Goal: Task Accomplishment & Management: Manage account settings

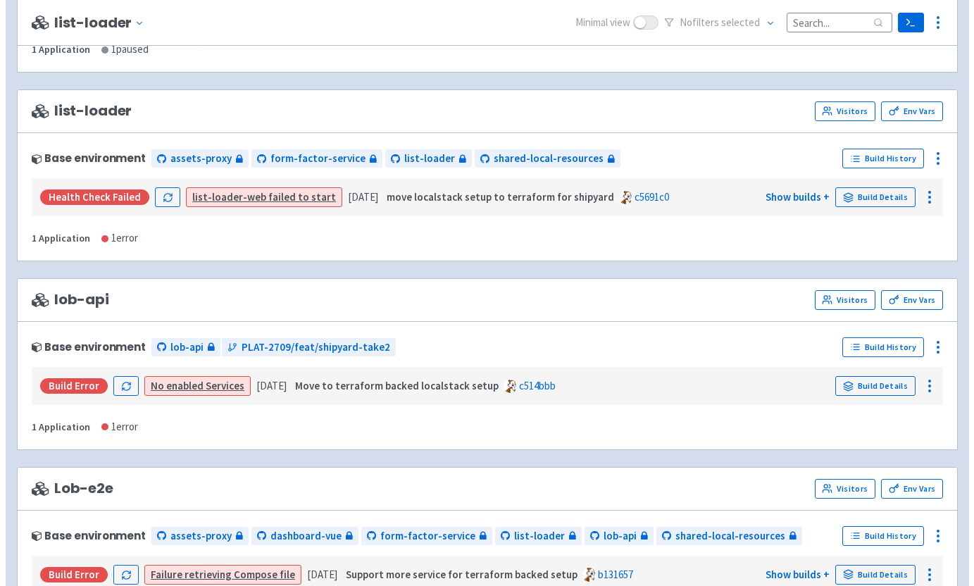
scroll to position [456, 0]
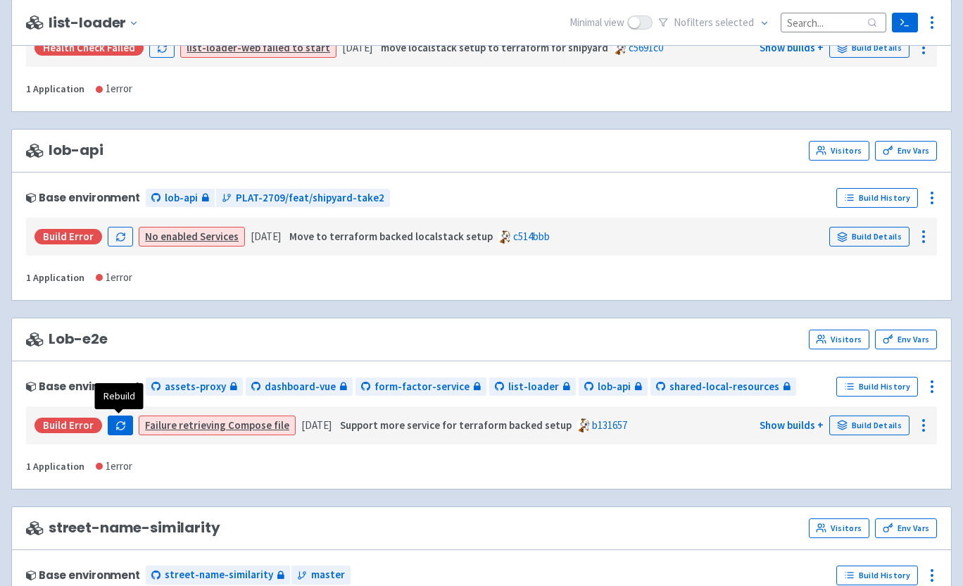
click at [124, 427] on icon "button" at bounding box center [121, 425] width 11 height 11
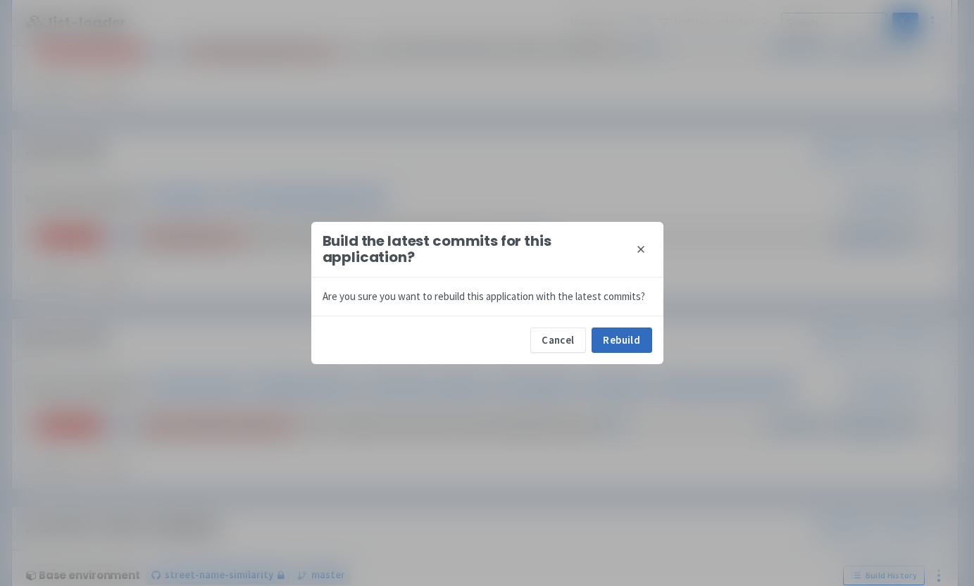
click at [617, 336] on button "Rebuild" at bounding box center [622, 339] width 61 height 25
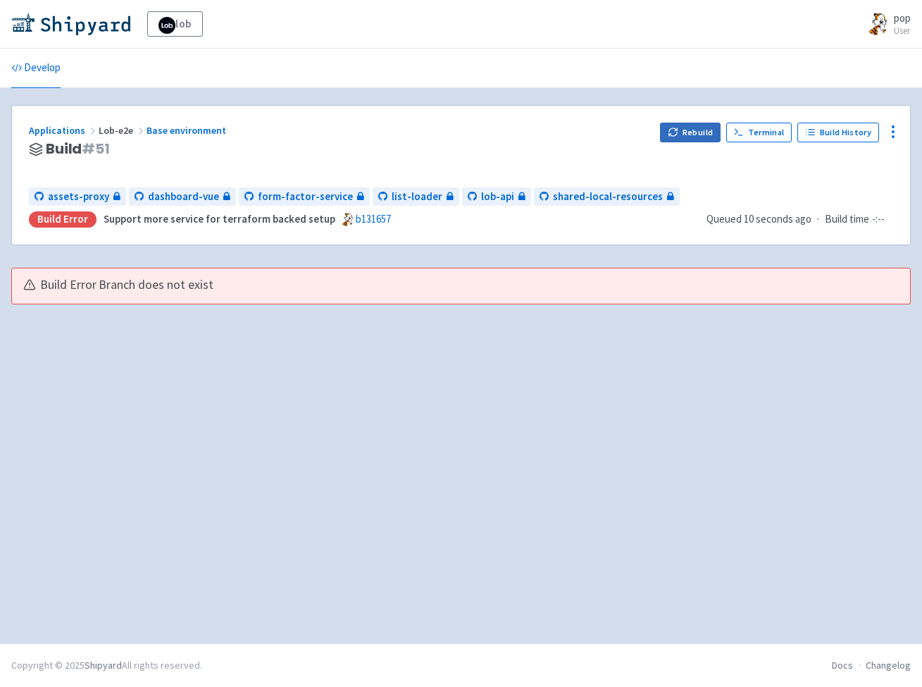
click at [692, 130] on button "Rebuild" at bounding box center [690, 133] width 61 height 20
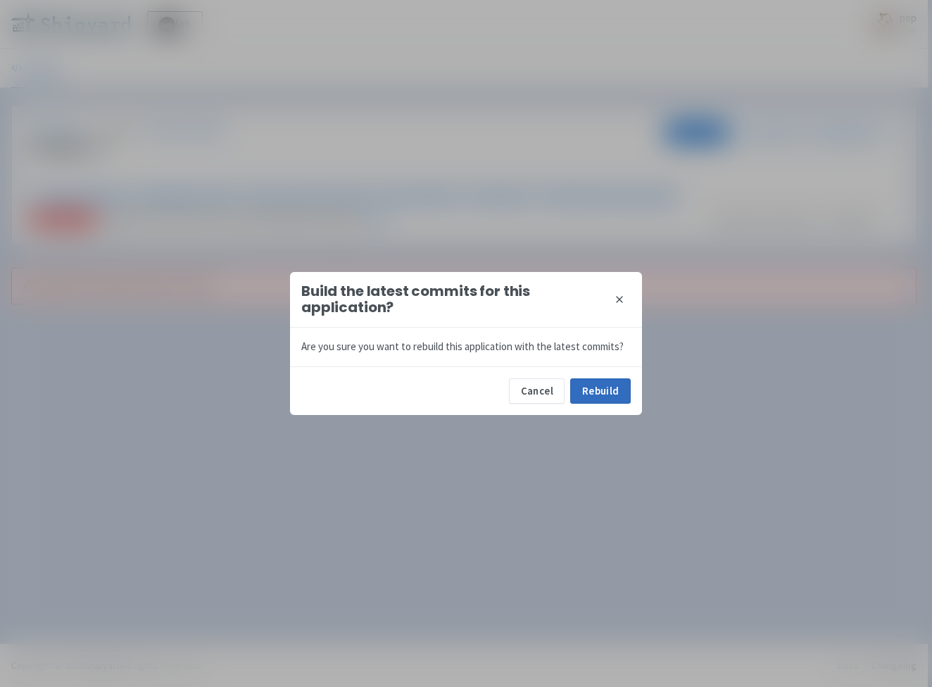
click at [612, 397] on button "Rebuild" at bounding box center [600, 390] width 61 height 25
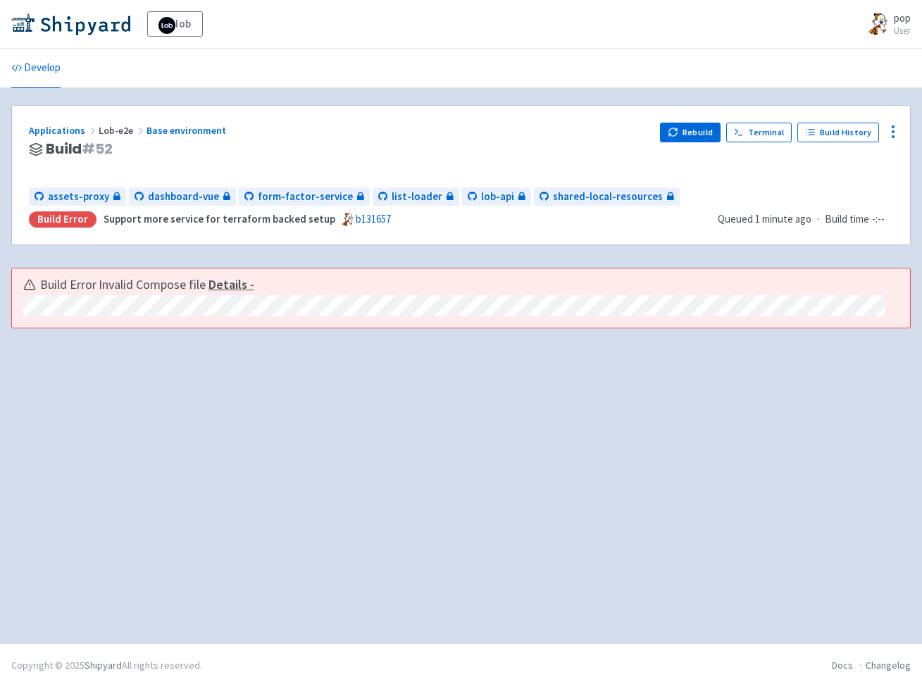
click at [237, 282] on u "Details -" at bounding box center [231, 284] width 46 height 16
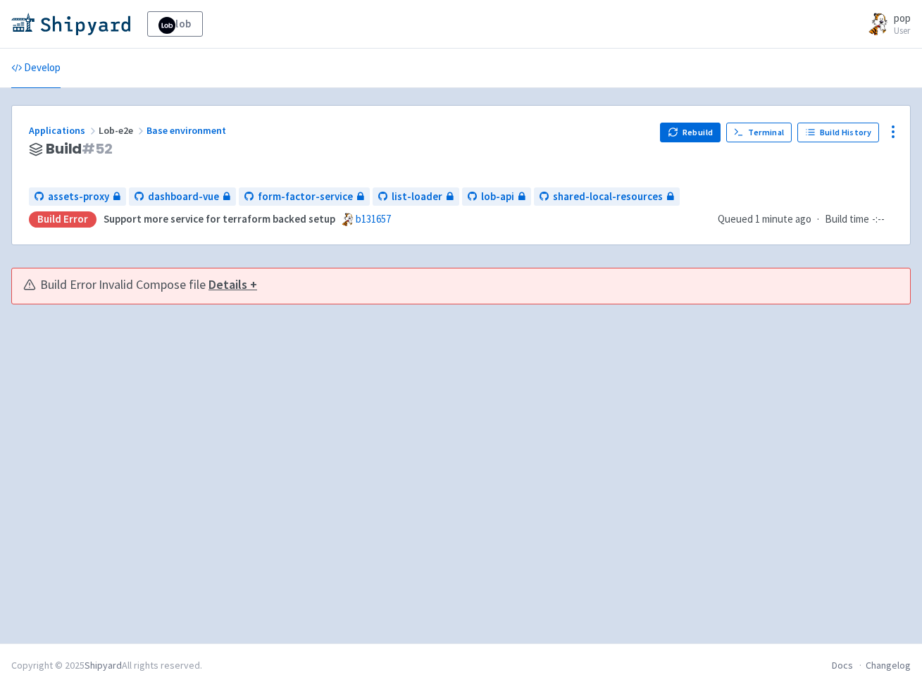
click at [237, 282] on u "Details +" at bounding box center [232, 284] width 49 height 16
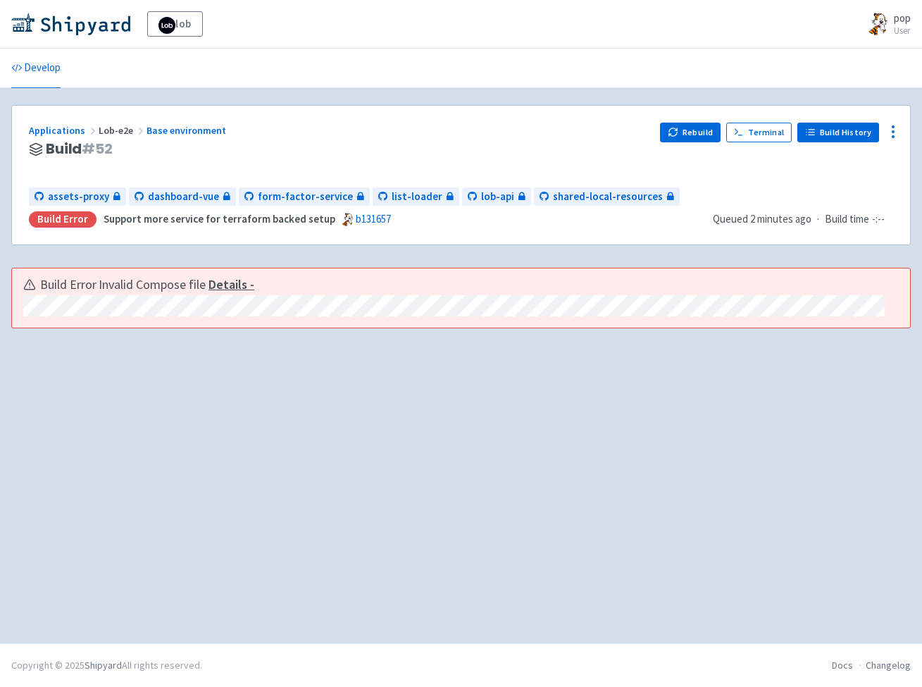
click at [830, 132] on link "Build History" at bounding box center [838, 133] width 82 height 20
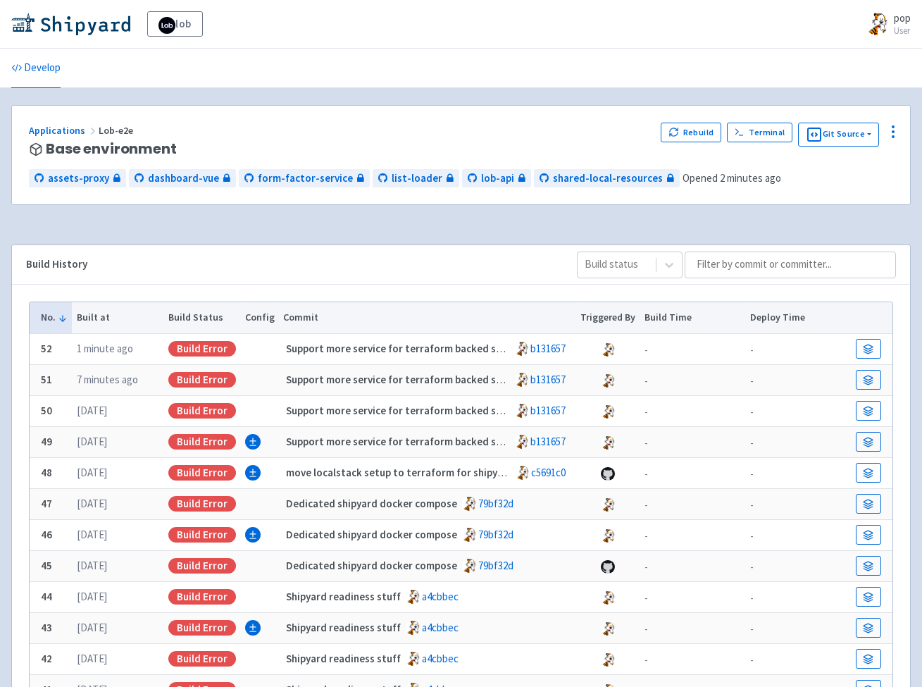
click at [48, 350] on b "52" at bounding box center [46, 348] width 11 height 13
click at [878, 351] on link at bounding box center [868, 349] width 25 height 20
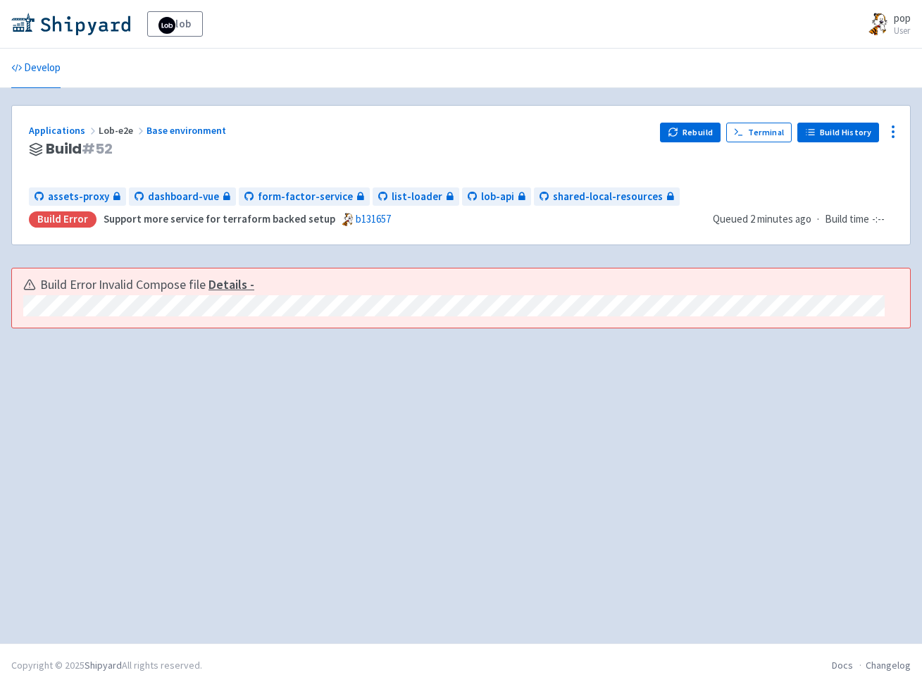
click at [830, 130] on link "Build History" at bounding box center [838, 133] width 82 height 20
click at [882, 137] on button at bounding box center [893, 131] width 23 height 23
click at [699, 160] on div "Rebuild Terminal Build History Configure Visitors Env Vars" at bounding box center [776, 150] width 233 height 54
click at [899, 132] on icon at bounding box center [893, 131] width 17 height 17
click at [847, 170] on span "Configure" at bounding box center [842, 164] width 44 height 20
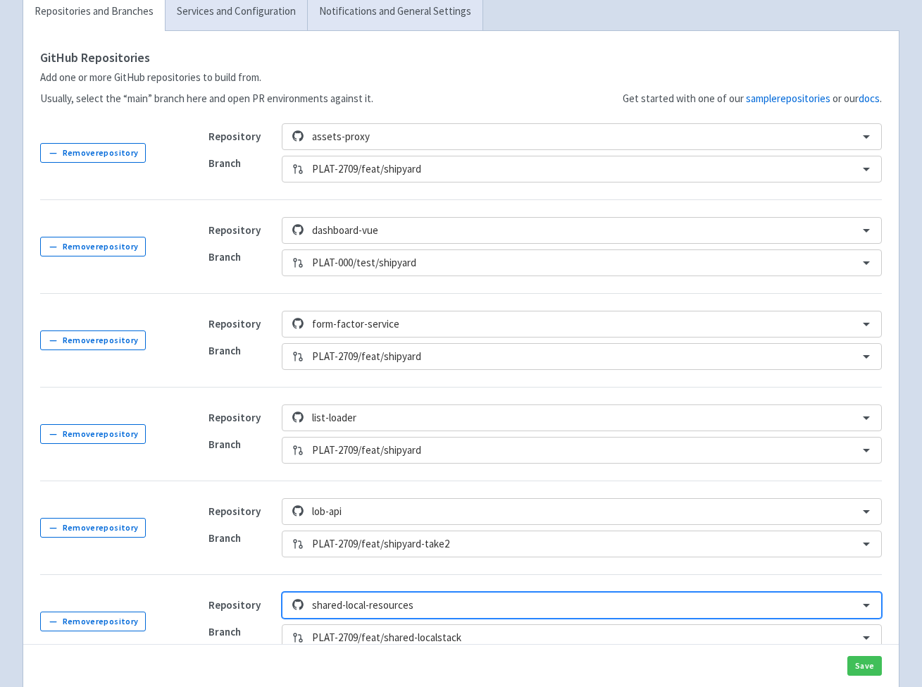
scroll to position [110, 0]
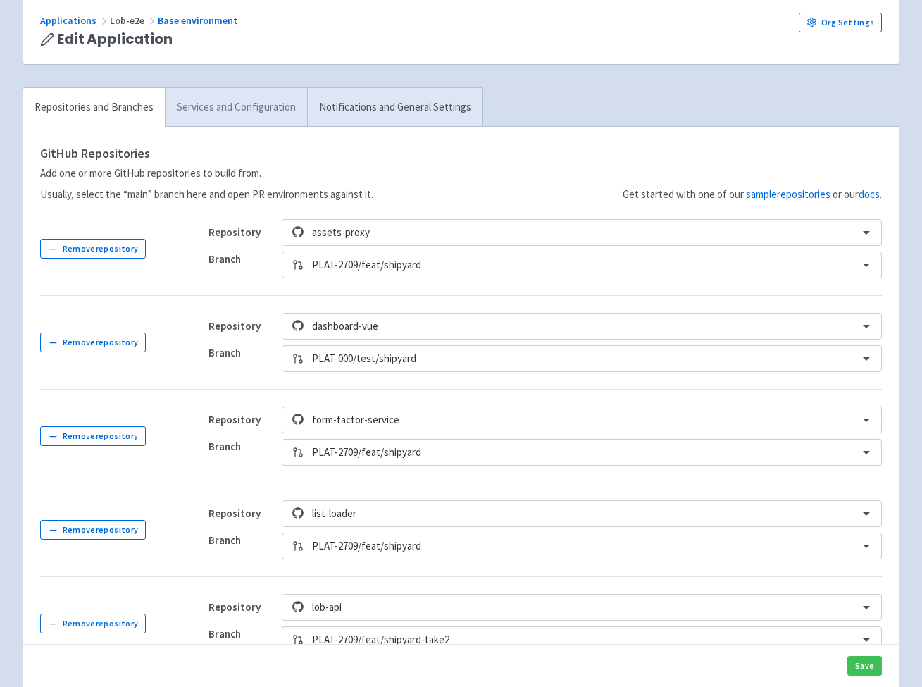
click at [215, 110] on link "Services and Configuration" at bounding box center [236, 107] width 142 height 39
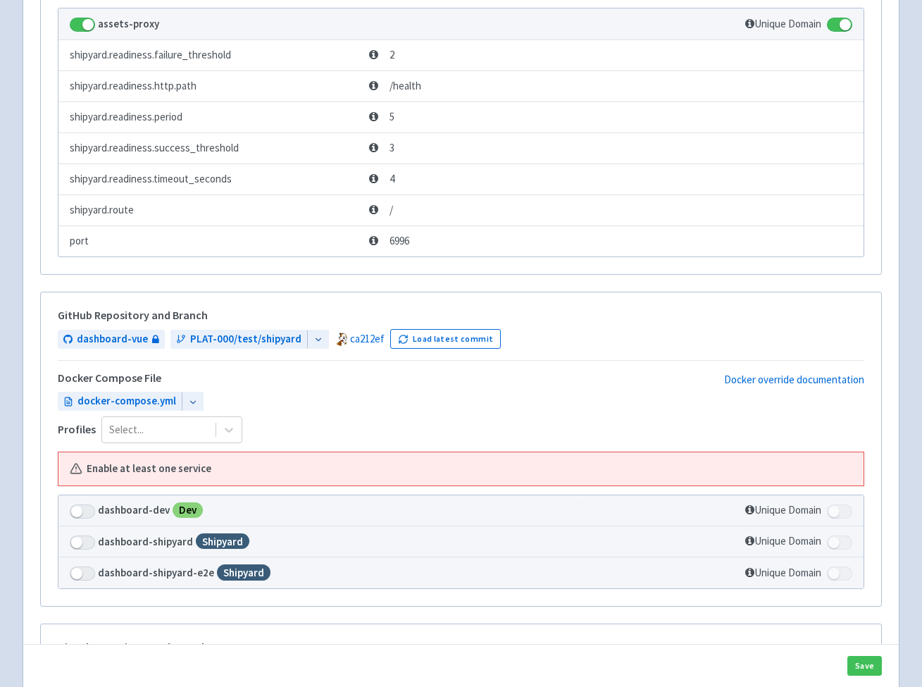
scroll to position [463, 0]
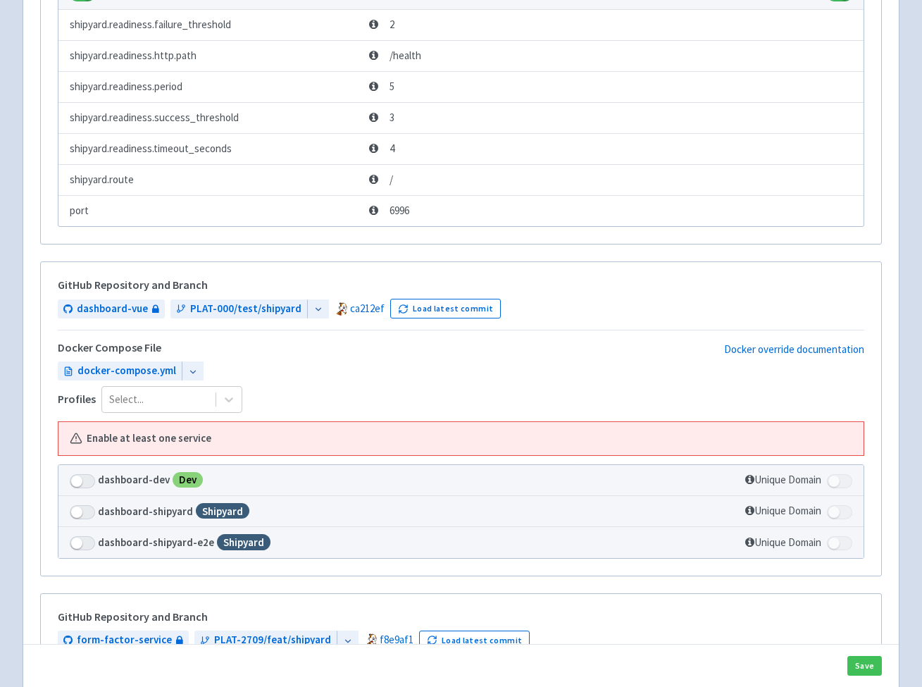
click at [80, 538] on span at bounding box center [82, 543] width 25 height 14
click at [79, 538] on input "checkbox" at bounding box center [74, 539] width 9 height 9
checkbox input "true"
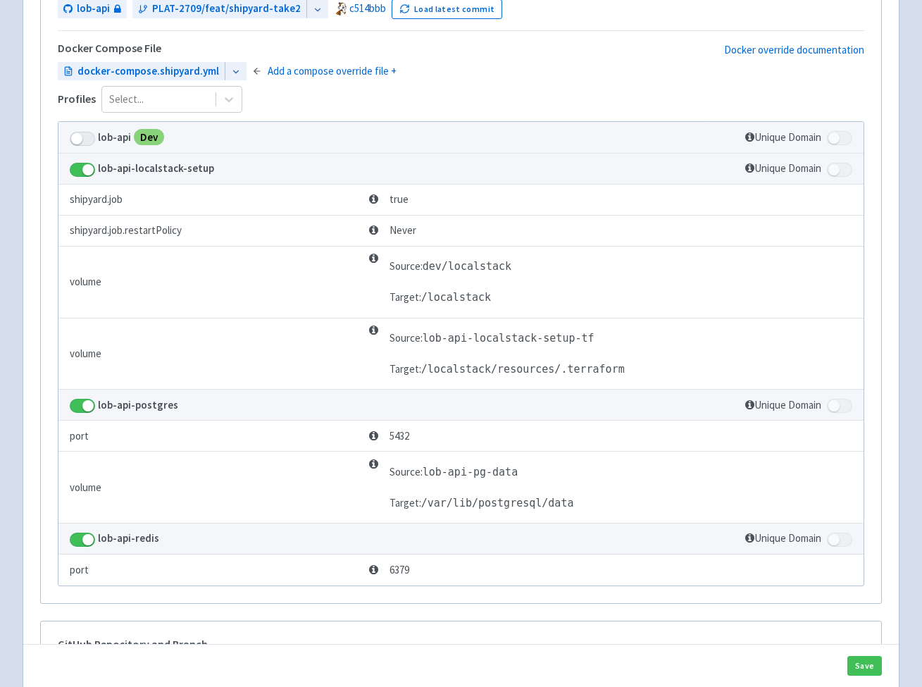
scroll to position [3145, 0]
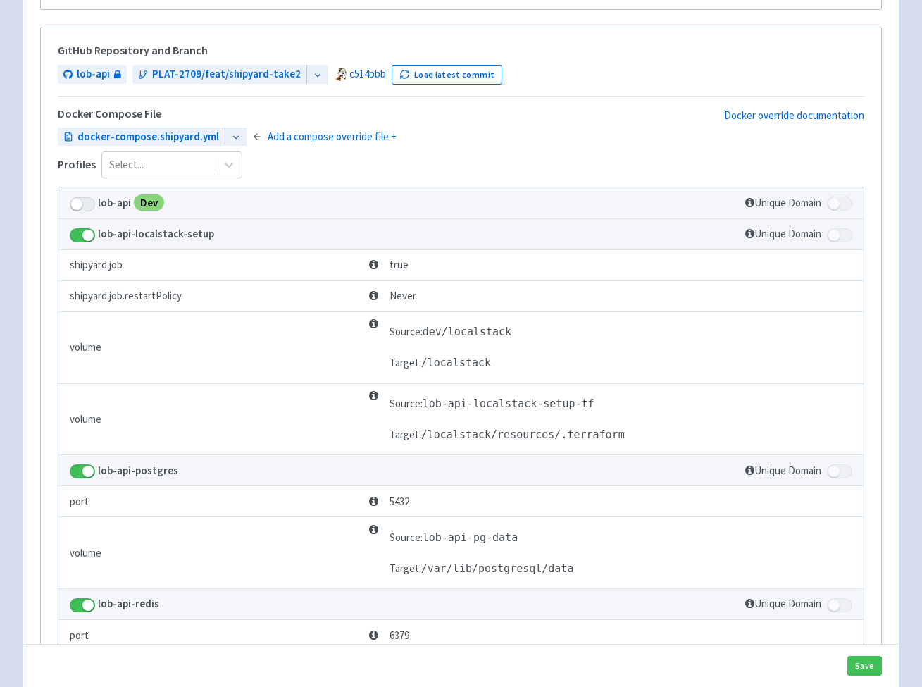
click at [77, 199] on span at bounding box center [82, 204] width 25 height 14
click at [77, 199] on input "checkbox" at bounding box center [74, 199] width 9 height 9
checkbox input "true"
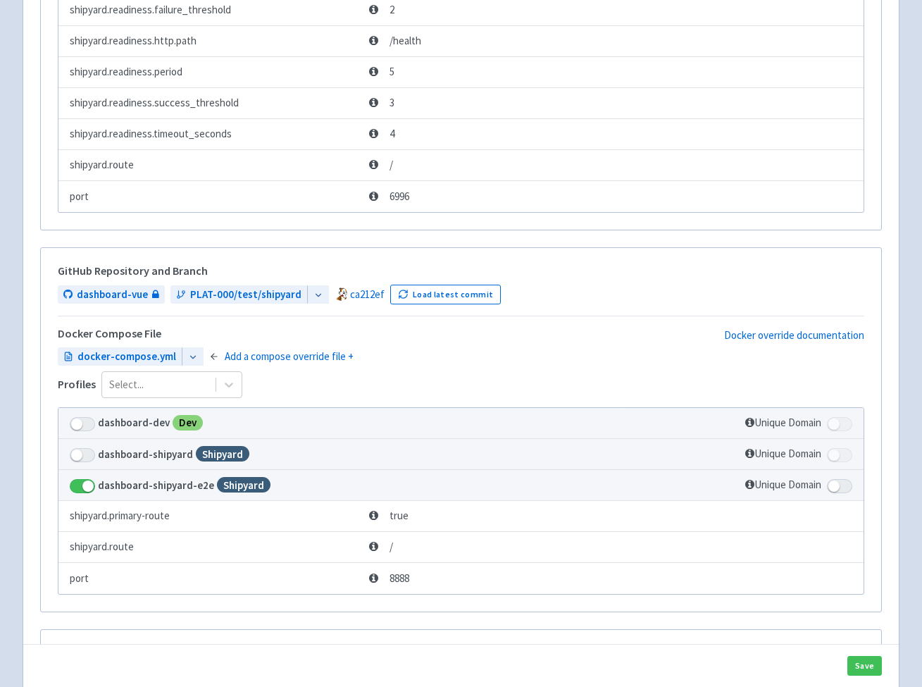
scroll to position [504, 0]
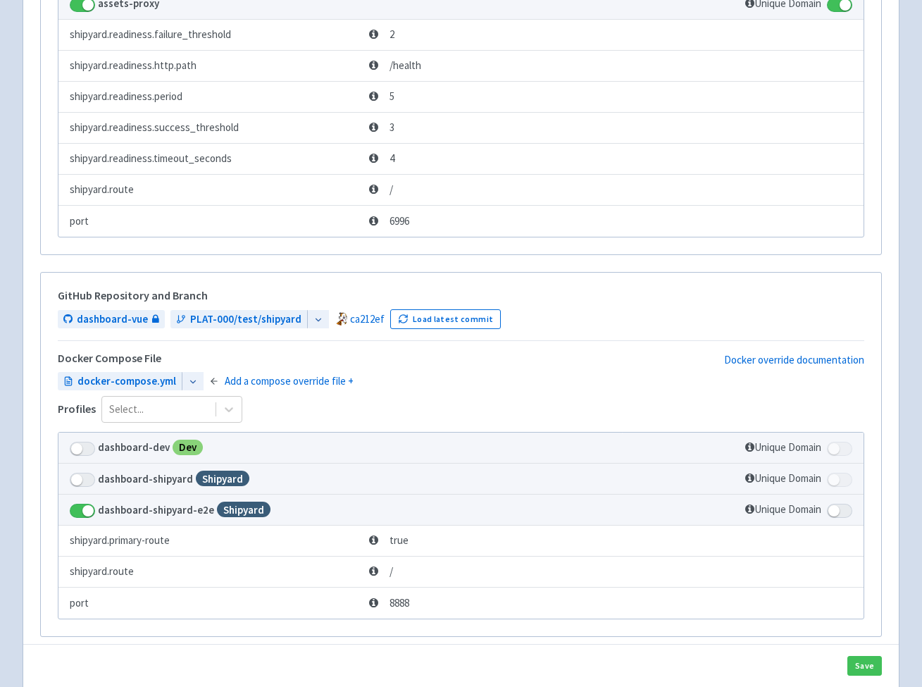
click at [837, 508] on span at bounding box center [839, 511] width 25 height 14
click at [836, 508] on input "checkbox" at bounding box center [831, 505] width 9 height 9
checkbox input "true"
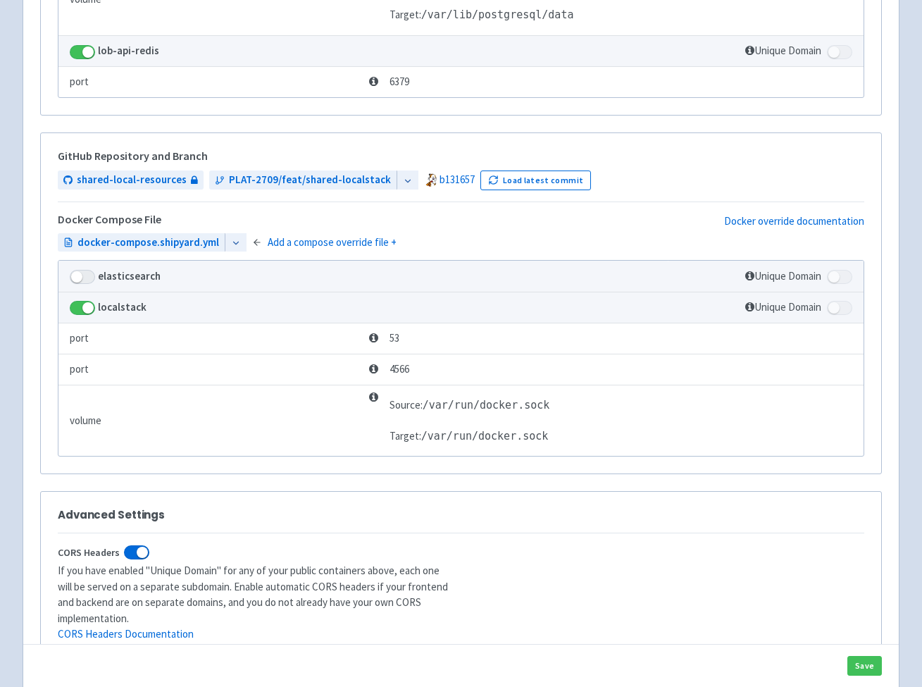
scroll to position [4093, 0]
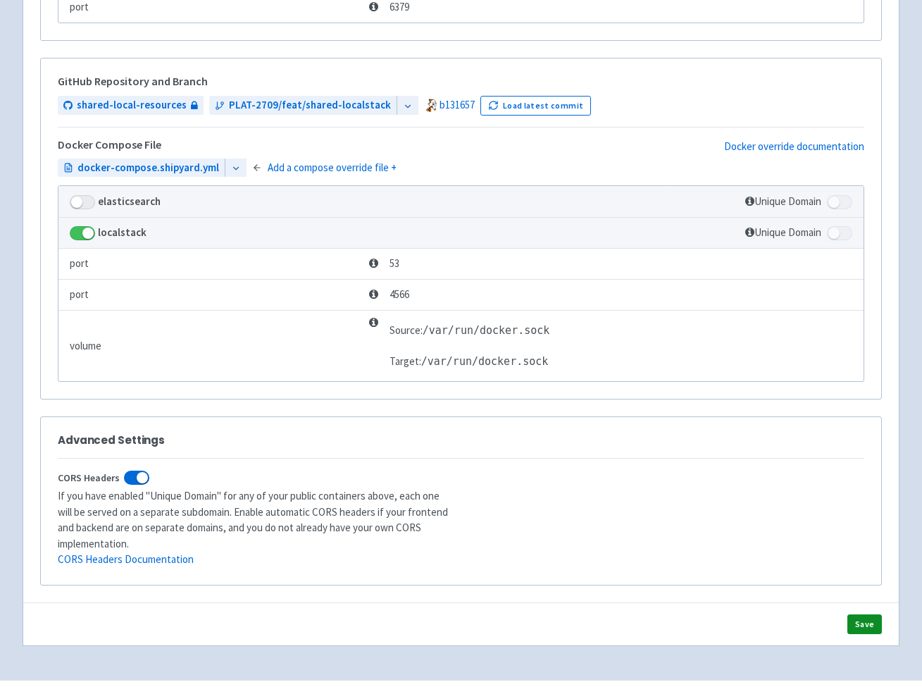
click at [863, 614] on button "Save" at bounding box center [864, 624] width 35 height 20
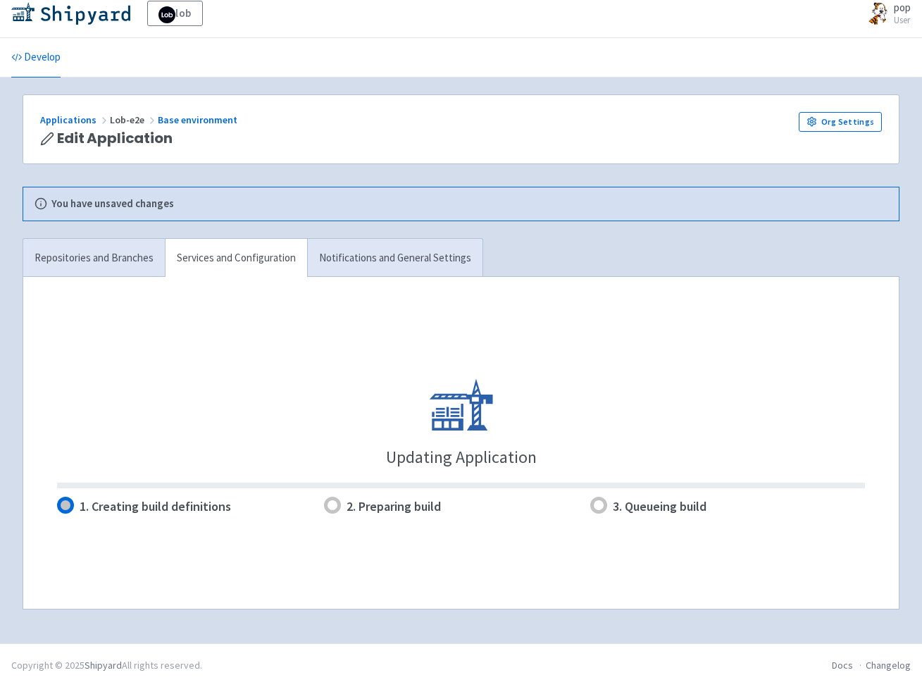
scroll to position [8, 0]
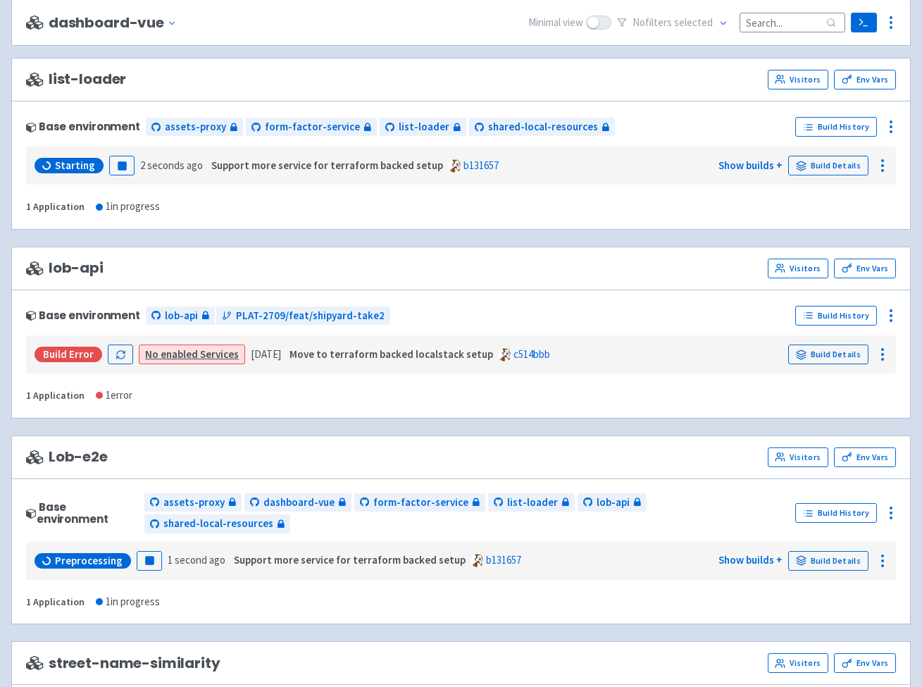
scroll to position [453, 0]
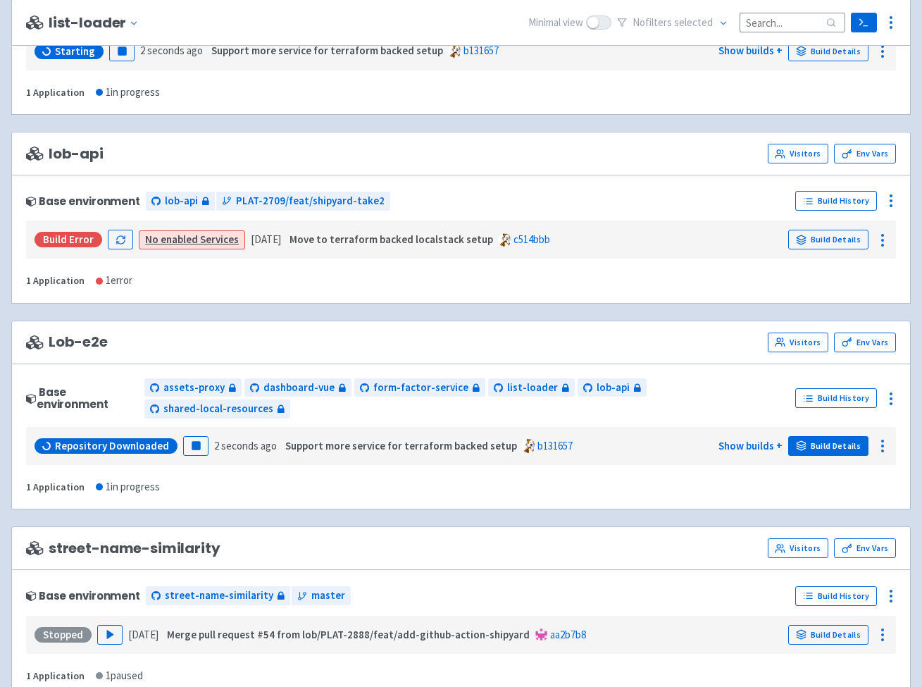
click at [823, 436] on link "Build Details" at bounding box center [828, 446] width 80 height 20
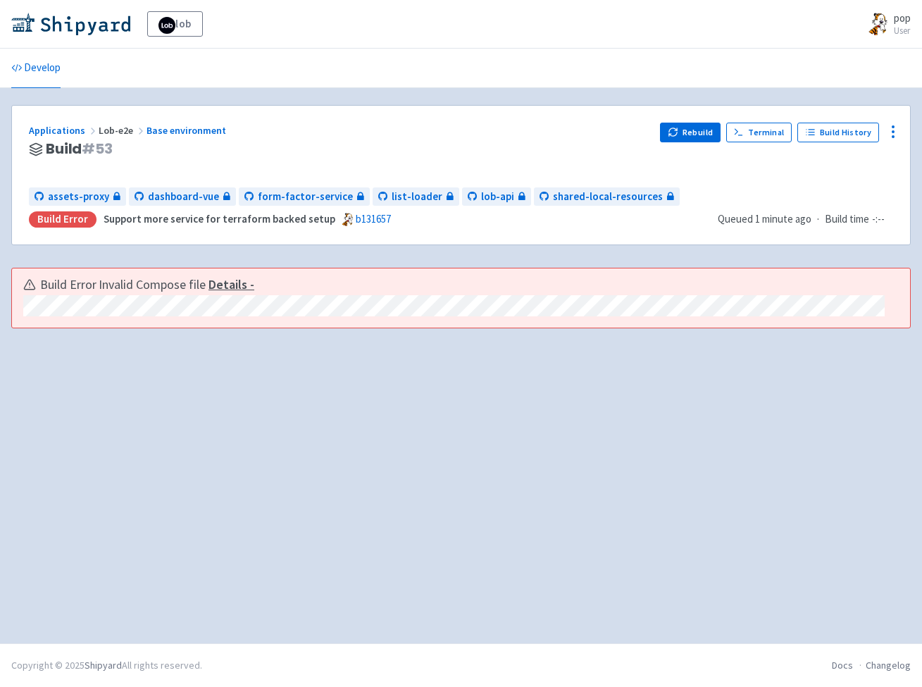
click at [235, 280] on u "Details -" at bounding box center [231, 284] width 46 height 16
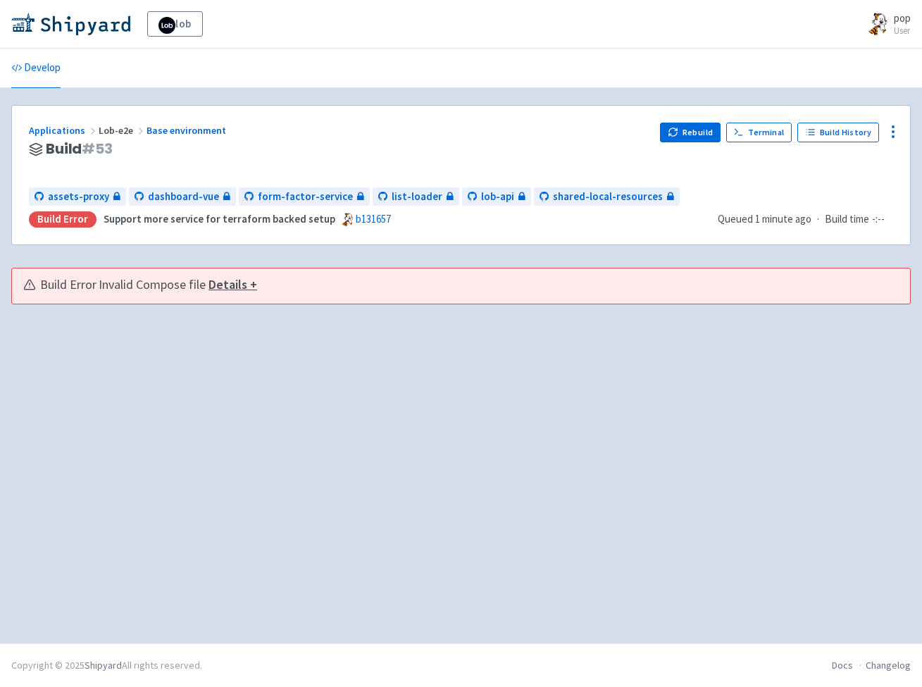
click at [235, 280] on u "Details +" at bounding box center [232, 284] width 49 height 16
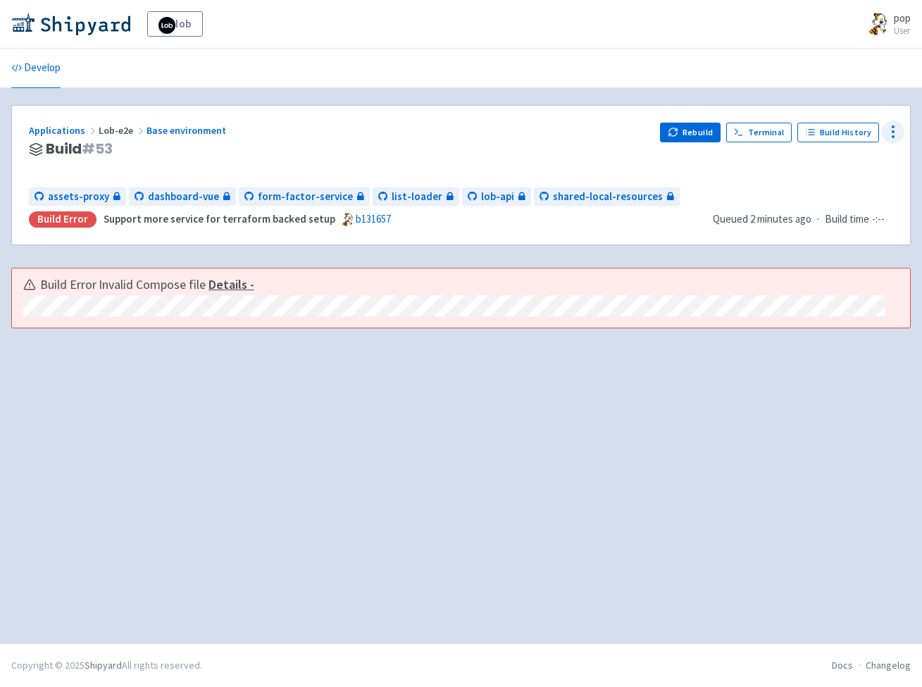
click at [894, 137] on icon at bounding box center [893, 131] width 17 height 17
click at [879, 160] on icon at bounding box center [880, 162] width 11 height 11
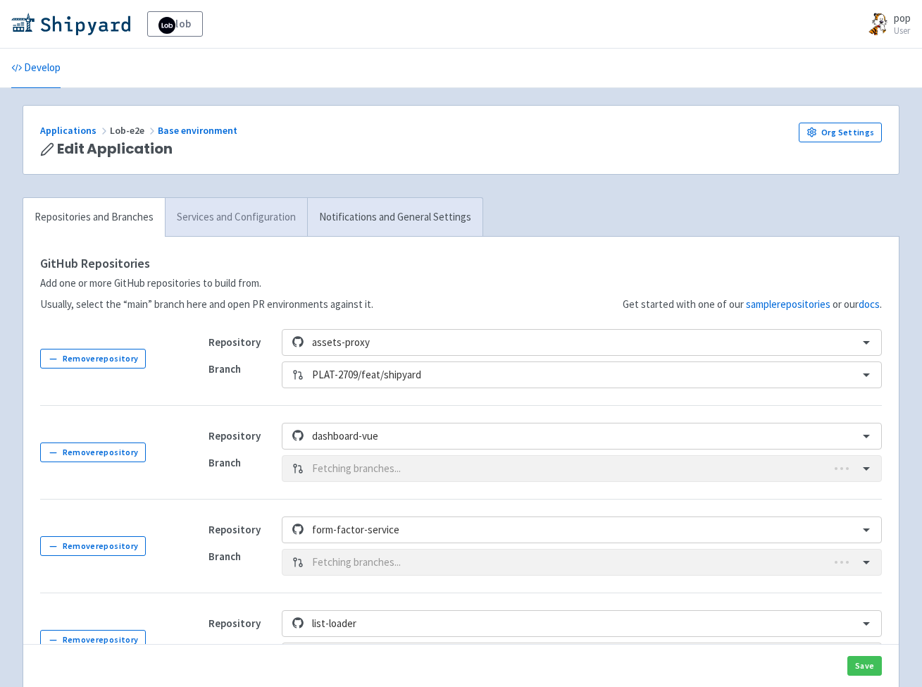
click at [220, 221] on link "Services and Configuration" at bounding box center [236, 217] width 142 height 39
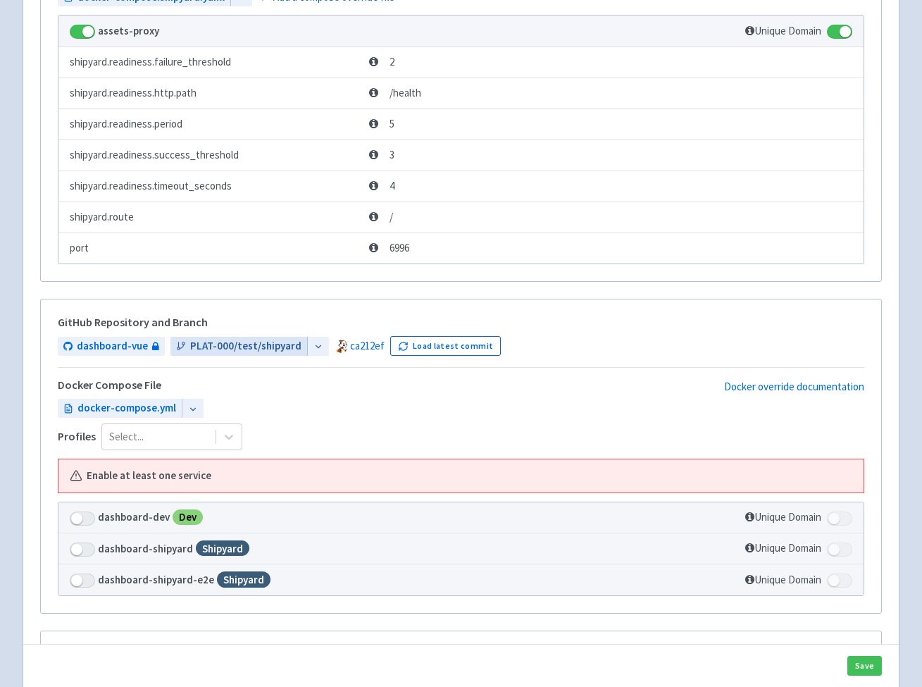
scroll to position [510, 0]
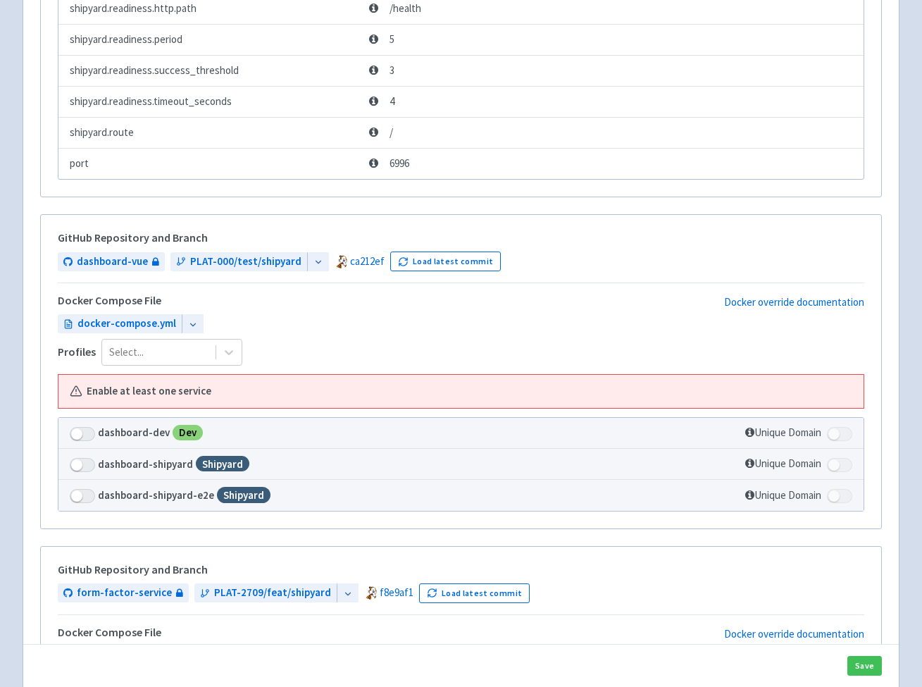
click at [79, 496] on span at bounding box center [82, 496] width 25 height 14
click at [79, 496] on input "checkbox" at bounding box center [74, 491] width 9 height 9
checkbox input "true"
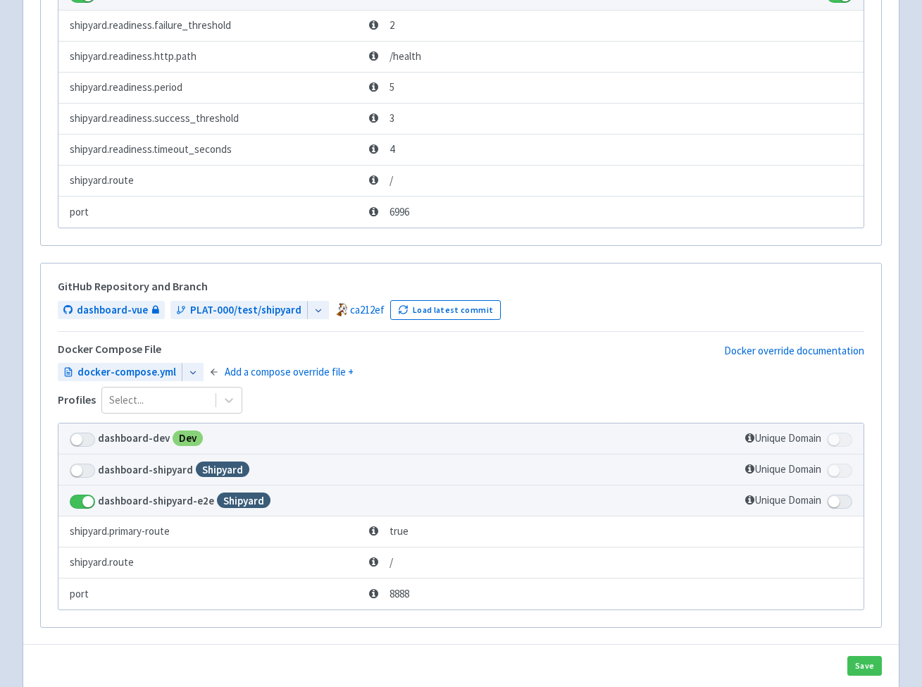
scroll to position [516, 0]
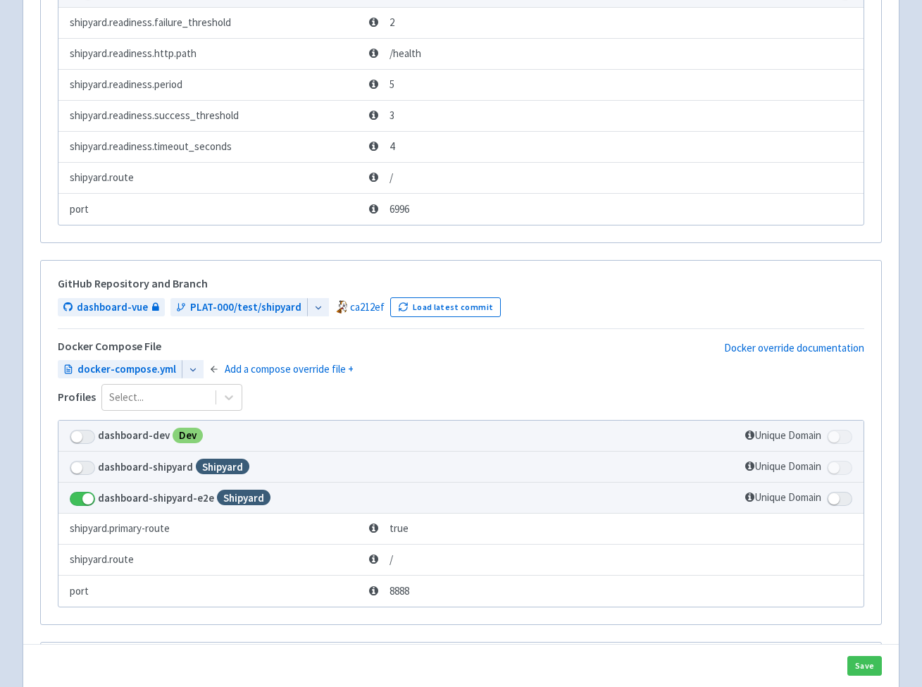
click at [843, 495] on span at bounding box center [839, 499] width 25 height 14
click at [836, 495] on input "checkbox" at bounding box center [831, 493] width 9 height 9
checkbox input "true"
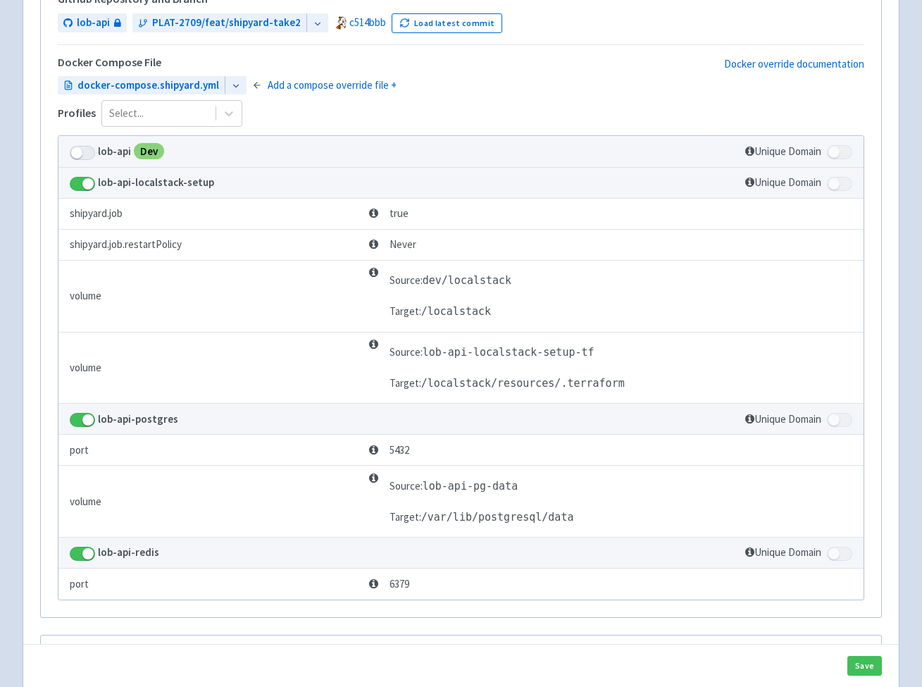
scroll to position [3781, 0]
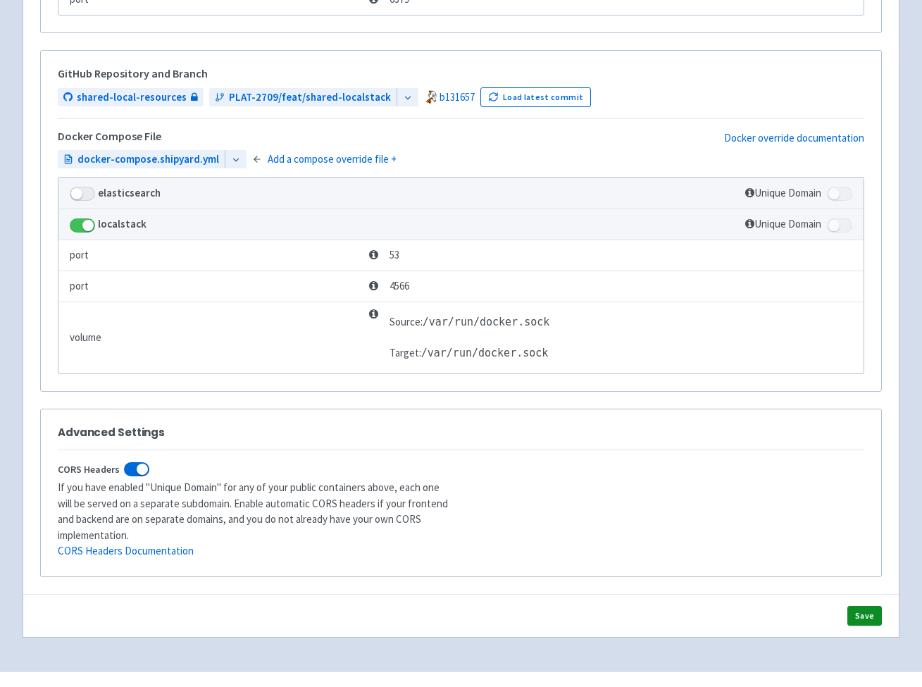
click at [852, 606] on button "Save" at bounding box center [864, 616] width 35 height 20
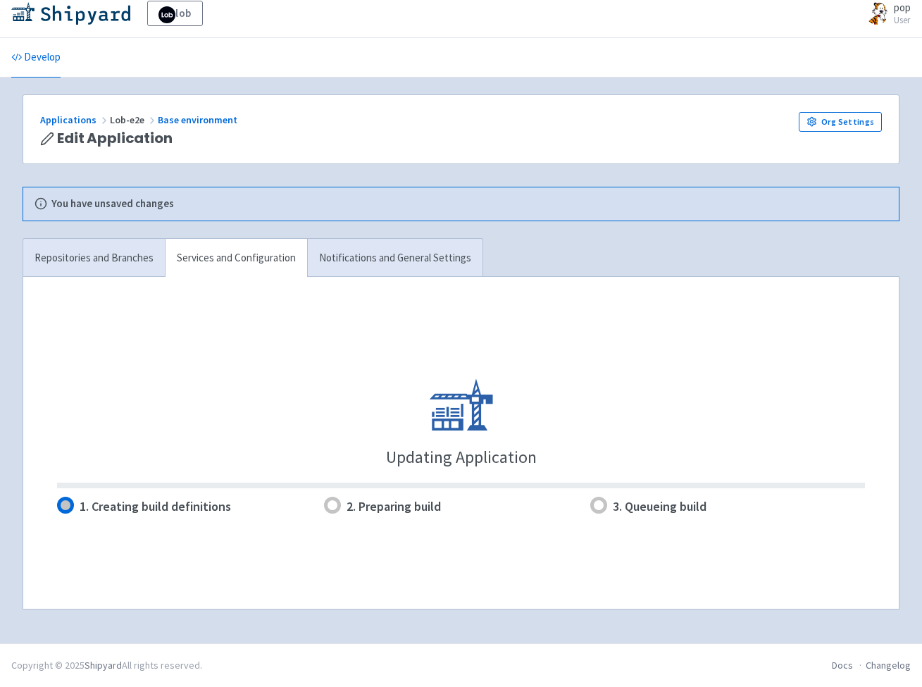
scroll to position [8, 0]
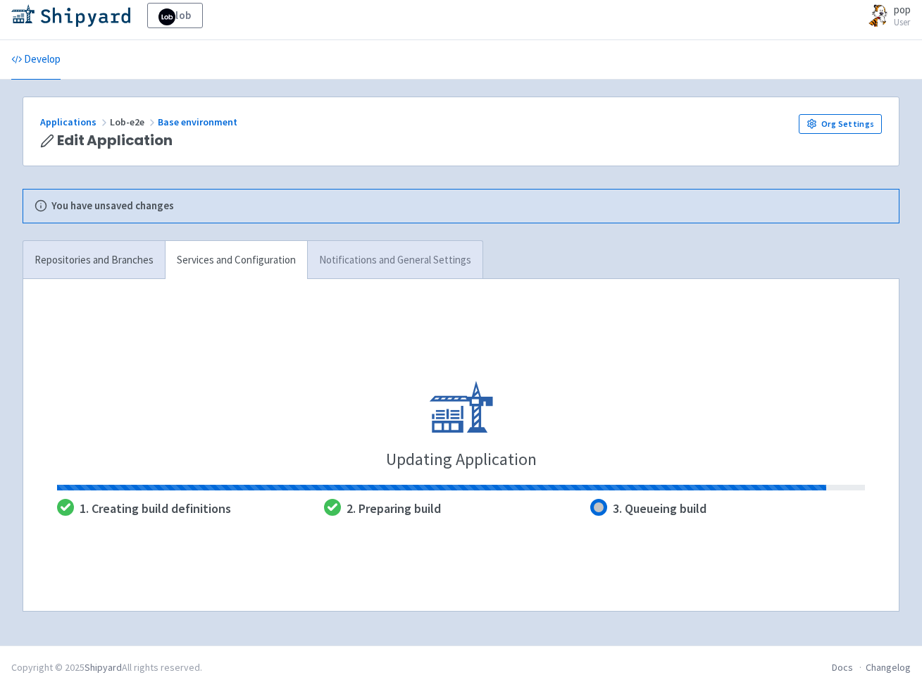
click at [366, 252] on link "Notifications and General Settings" at bounding box center [394, 260] width 175 height 39
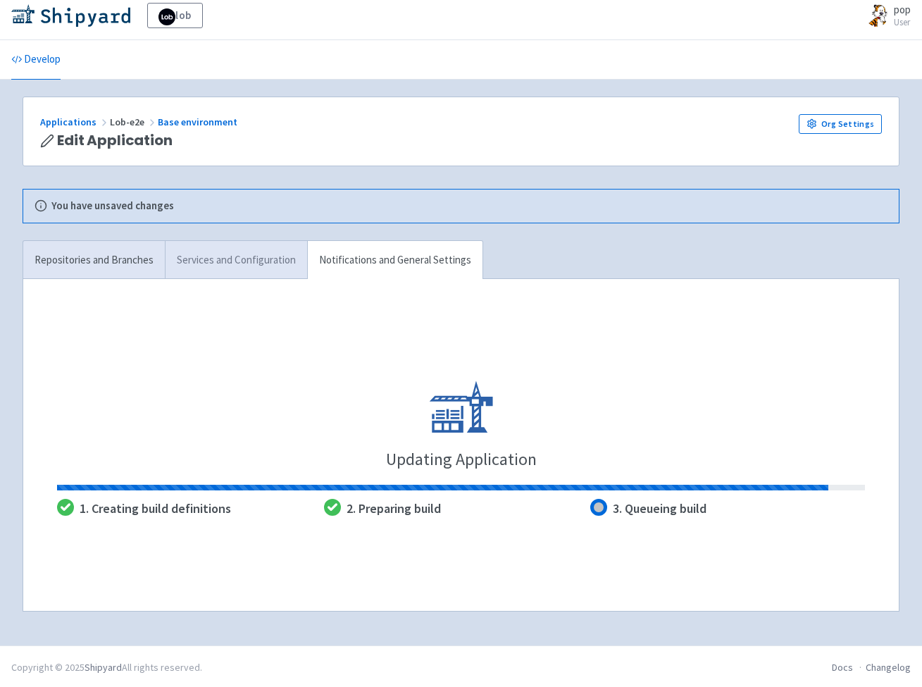
click at [262, 257] on link "Services and Configuration" at bounding box center [236, 260] width 142 height 39
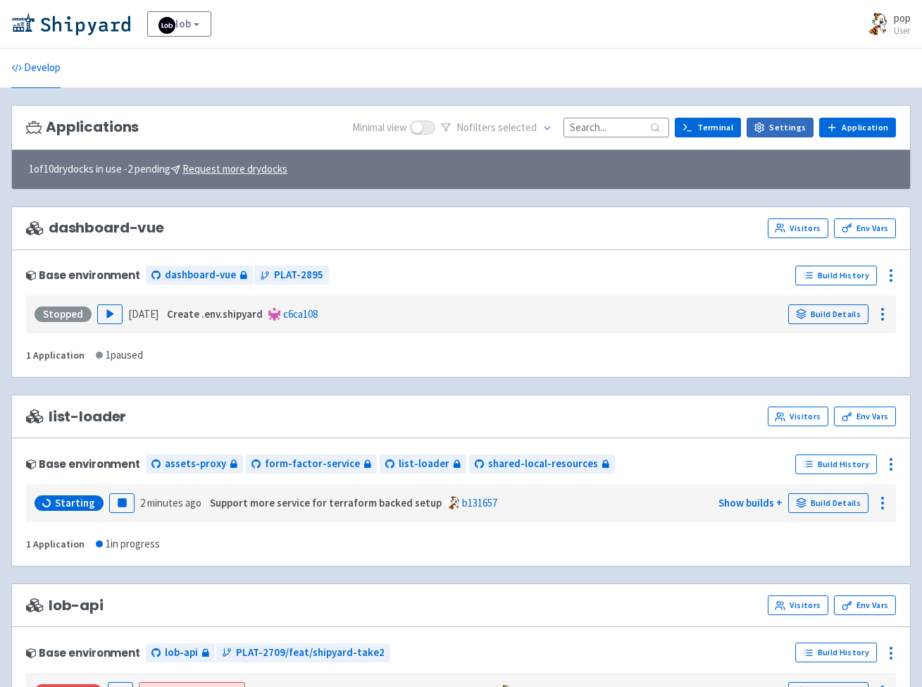
click at [773, 128] on link "Settings" at bounding box center [780, 128] width 67 height 20
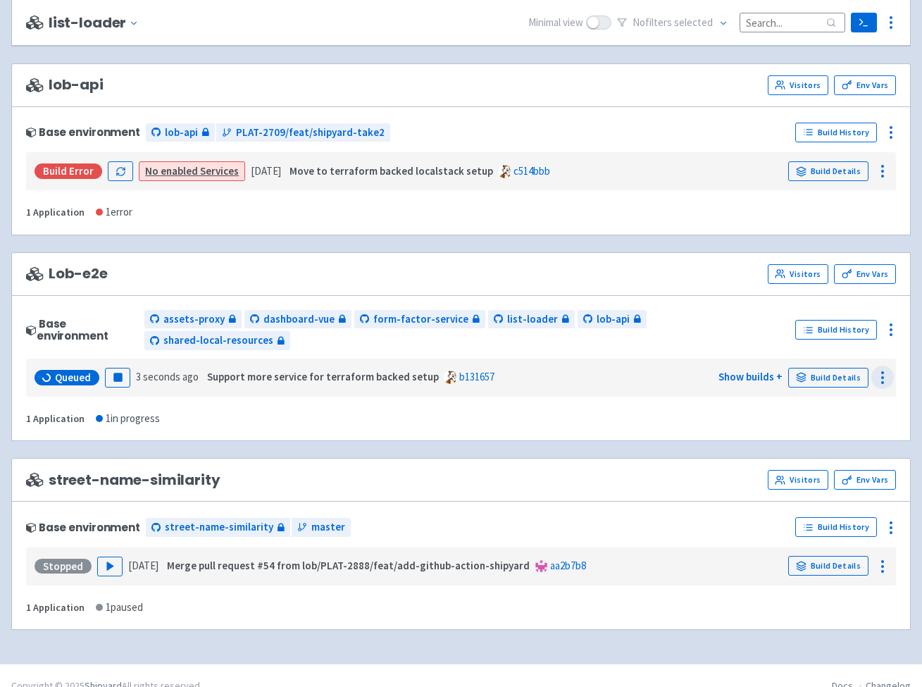
click at [885, 369] on icon at bounding box center [882, 377] width 17 height 17
click at [890, 334] on circle at bounding box center [890, 334] width 1 height 1
click at [866, 354] on span "Configure" at bounding box center [851, 361] width 67 height 20
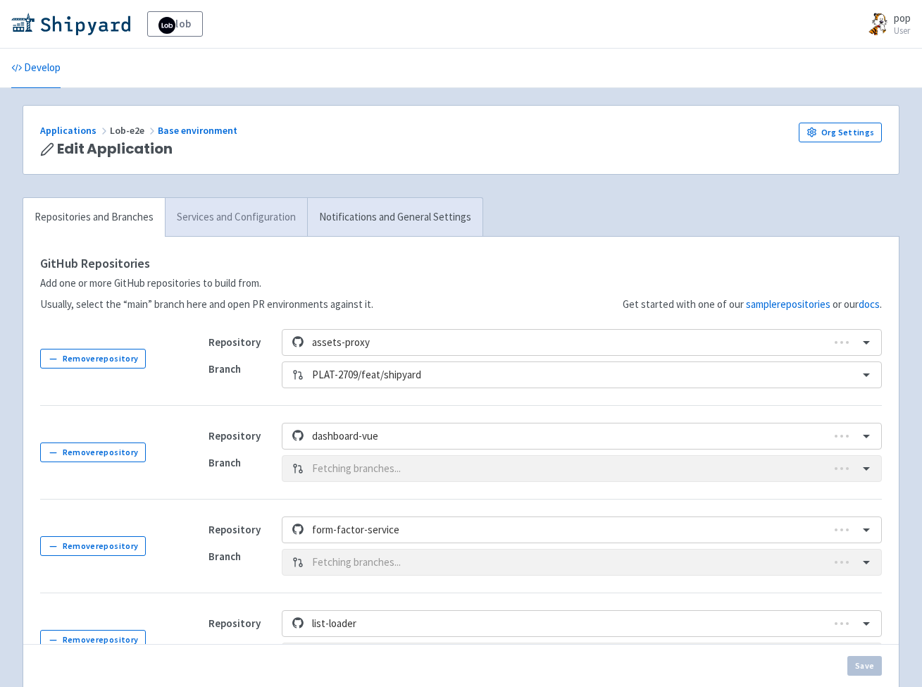
click at [234, 228] on link "Services and Configuration" at bounding box center [236, 217] width 142 height 39
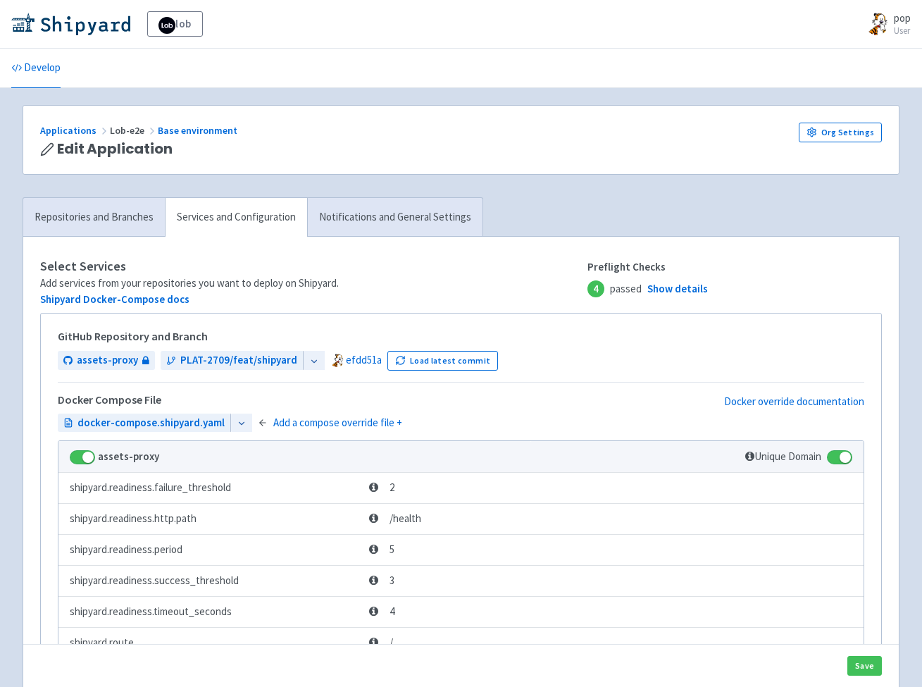
scroll to position [683, 0]
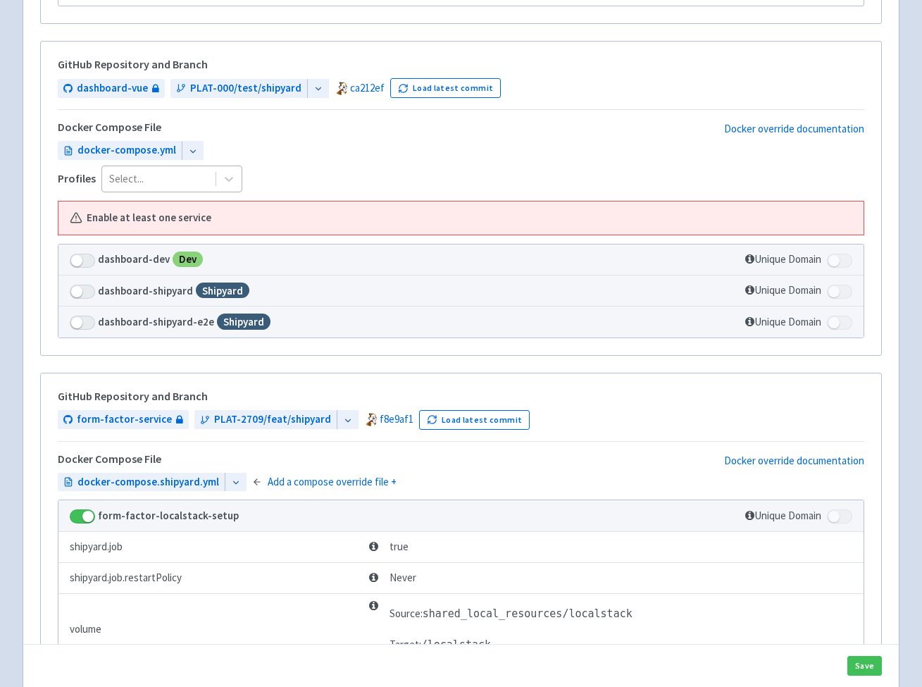
click at [134, 172] on div "Select..." at bounding box center [158, 179] width 99 height 16
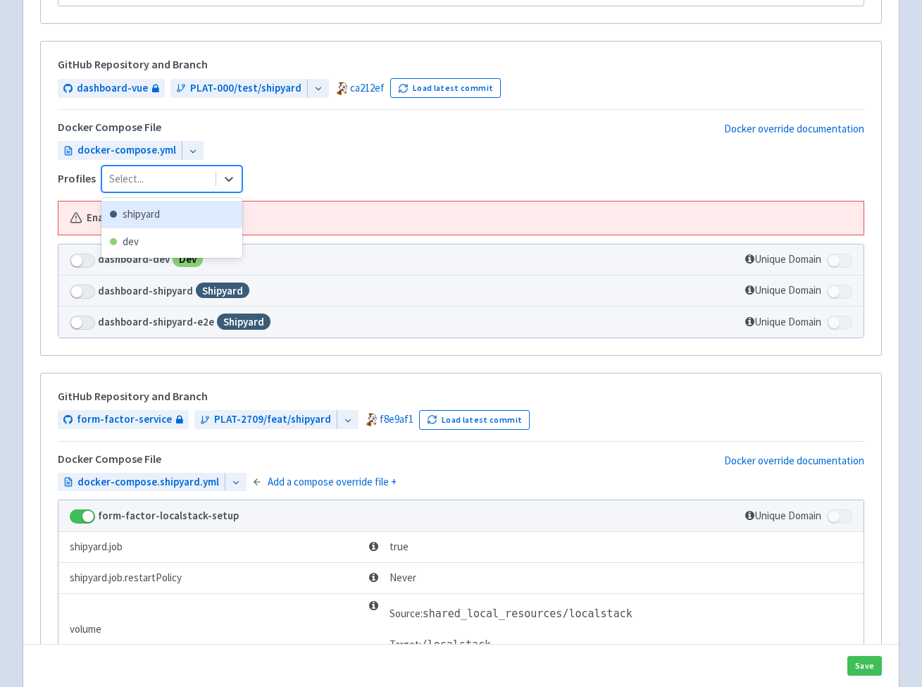
click at [134, 208] on div "shipyard" at bounding box center [171, 214] width 141 height 27
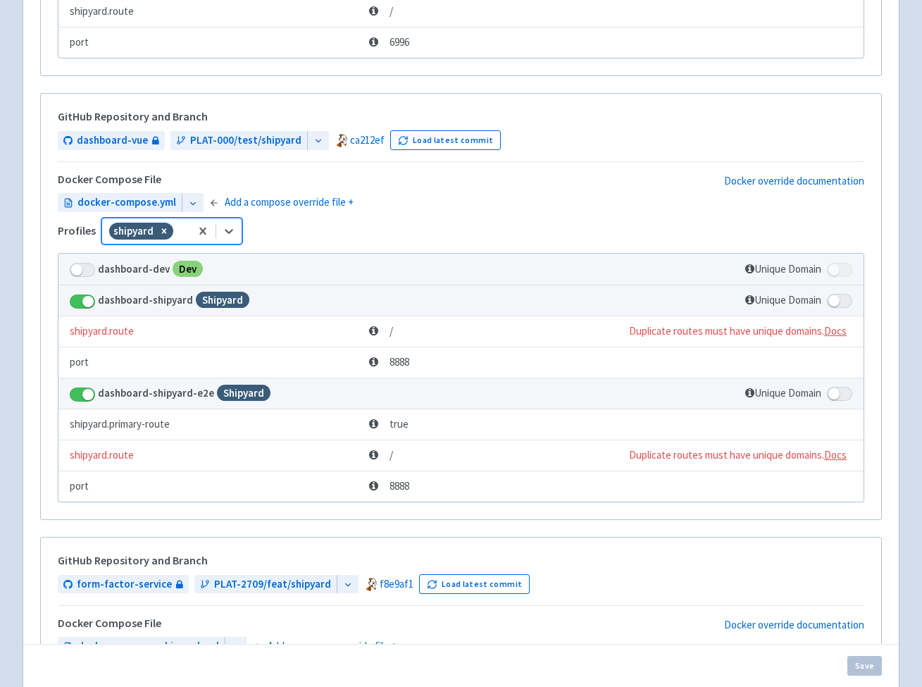
checkbox input "true"
click at [89, 301] on span at bounding box center [82, 301] width 25 height 14
click at [79, 301] on input "checkbox" at bounding box center [74, 296] width 9 height 9
checkbox input "false"
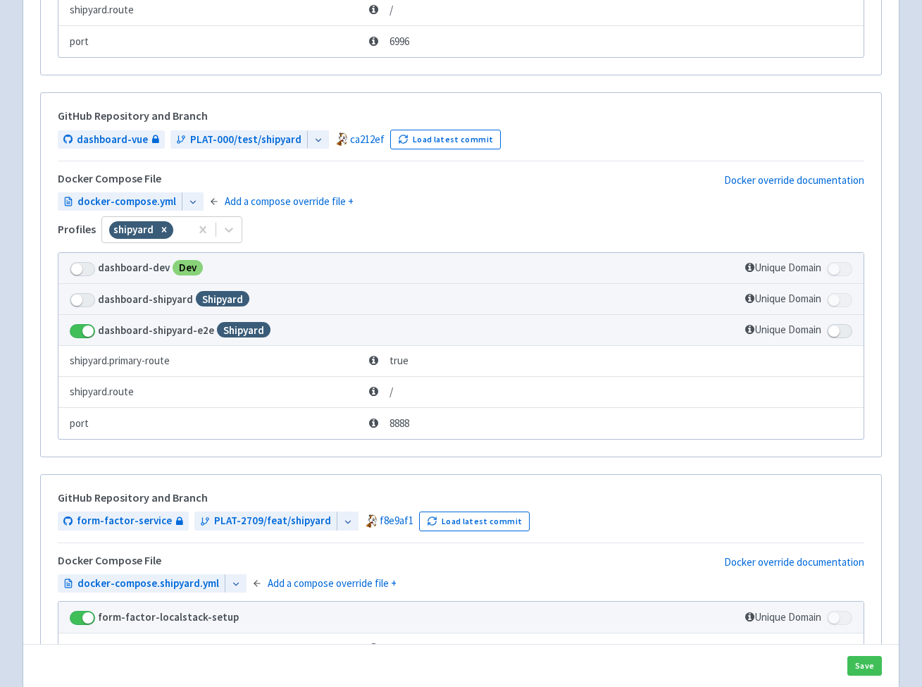
click at [850, 330] on span at bounding box center [839, 331] width 25 height 14
click at [836, 330] on input "checkbox" at bounding box center [831, 326] width 9 height 9
checkbox input "true"
click at [188, 197] on icon at bounding box center [193, 202] width 10 height 10
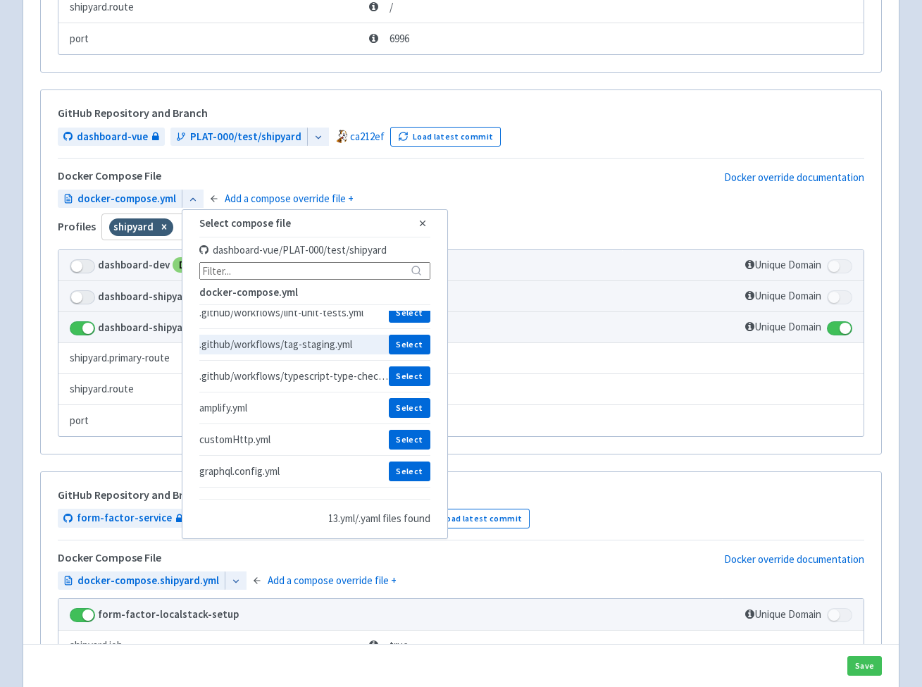
scroll to position [703, 0]
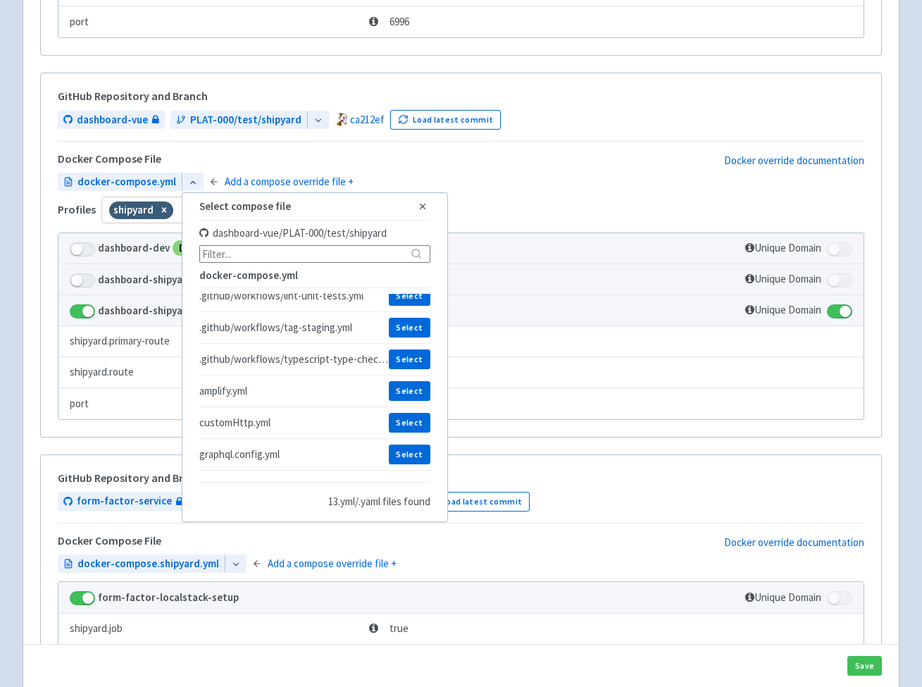
click at [527, 183] on span "docker-compose.yml Select compose file Close dashboard-vue / PLAT-000/test/ship…" at bounding box center [461, 182] width 806 height 19
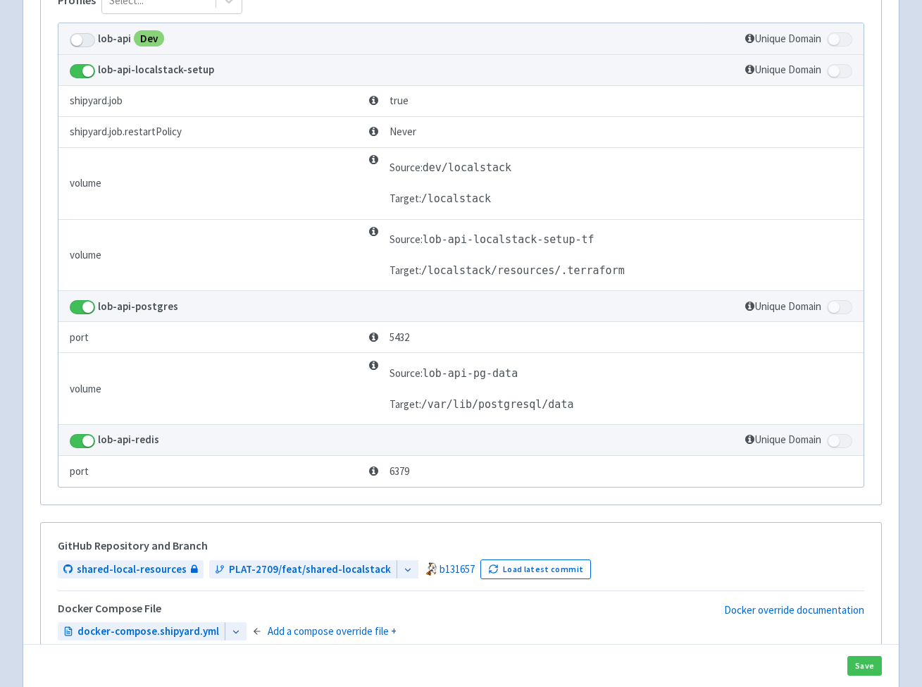
scroll to position [3033, 0]
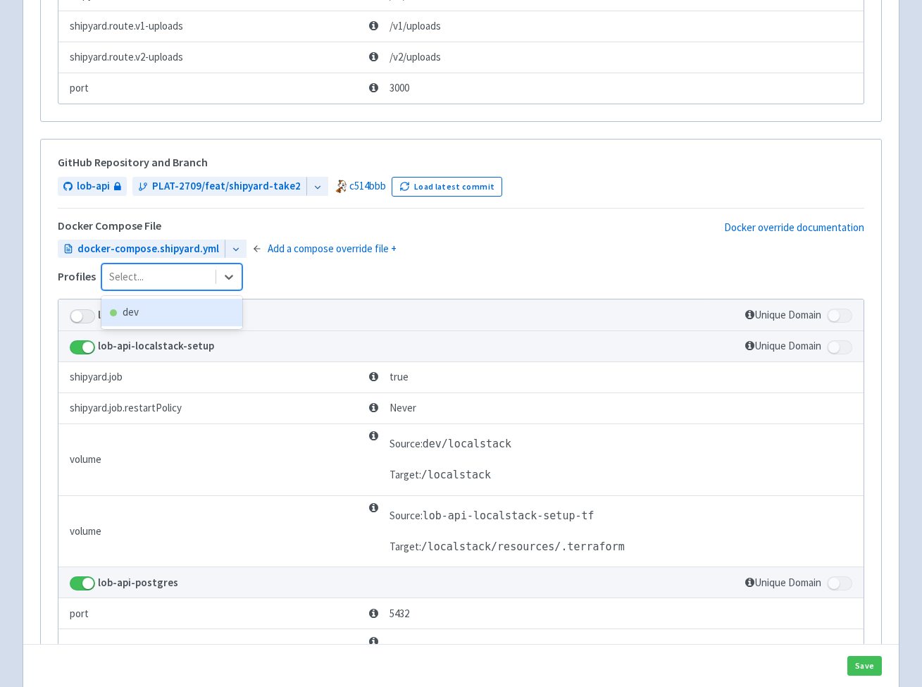
click at [203, 269] on div at bounding box center [158, 277] width 99 height 19
click at [215, 304] on div "dev" at bounding box center [171, 312] width 141 height 27
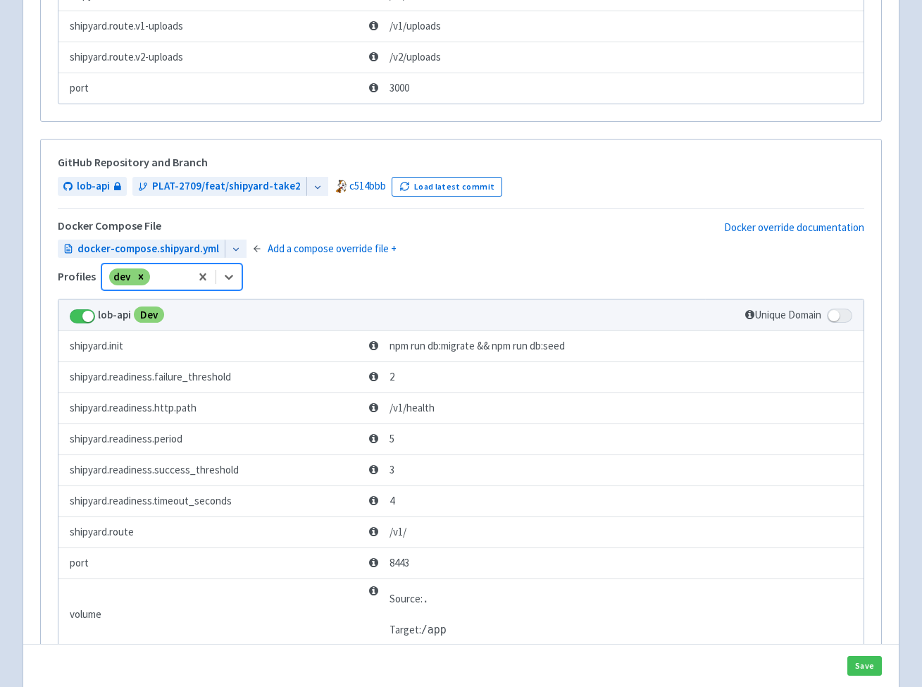
scroll to position [3060, 0]
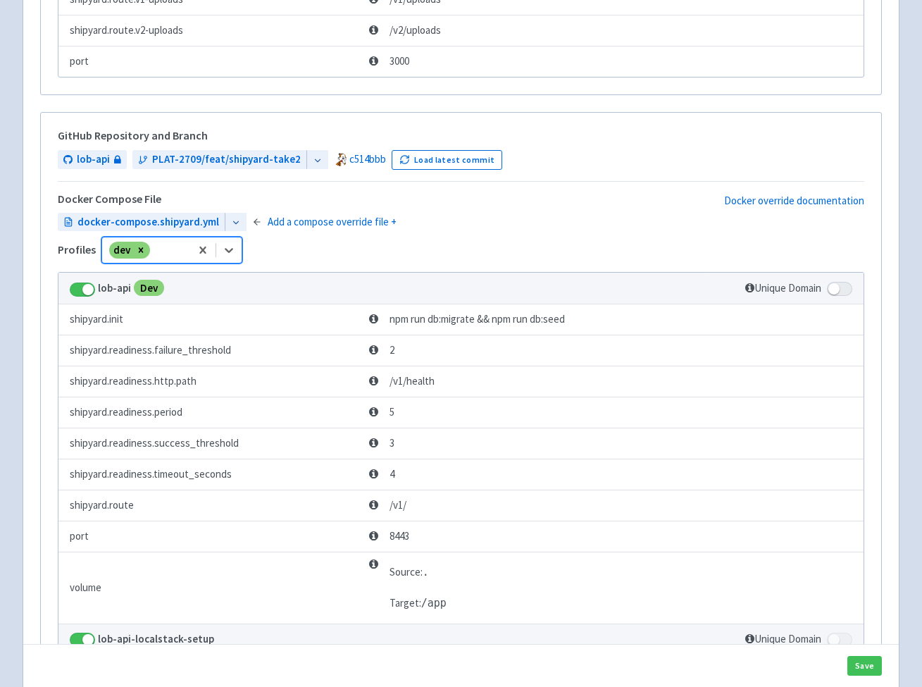
click at [89, 282] on span at bounding box center [82, 289] width 25 height 14
click at [79, 280] on input "checkbox" at bounding box center [74, 284] width 9 height 9
checkbox input "false"
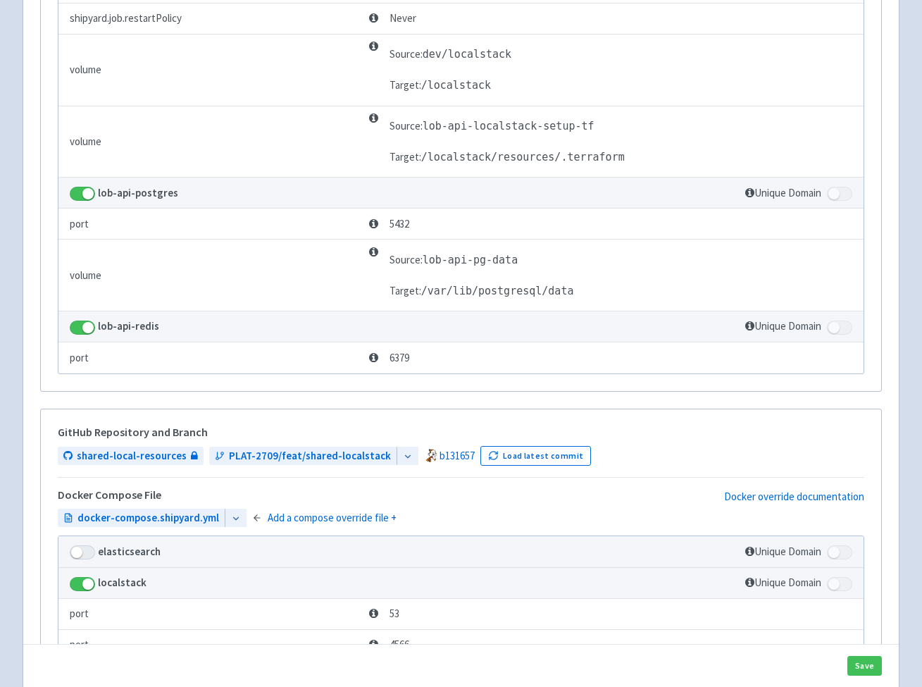
scroll to position [3708, 0]
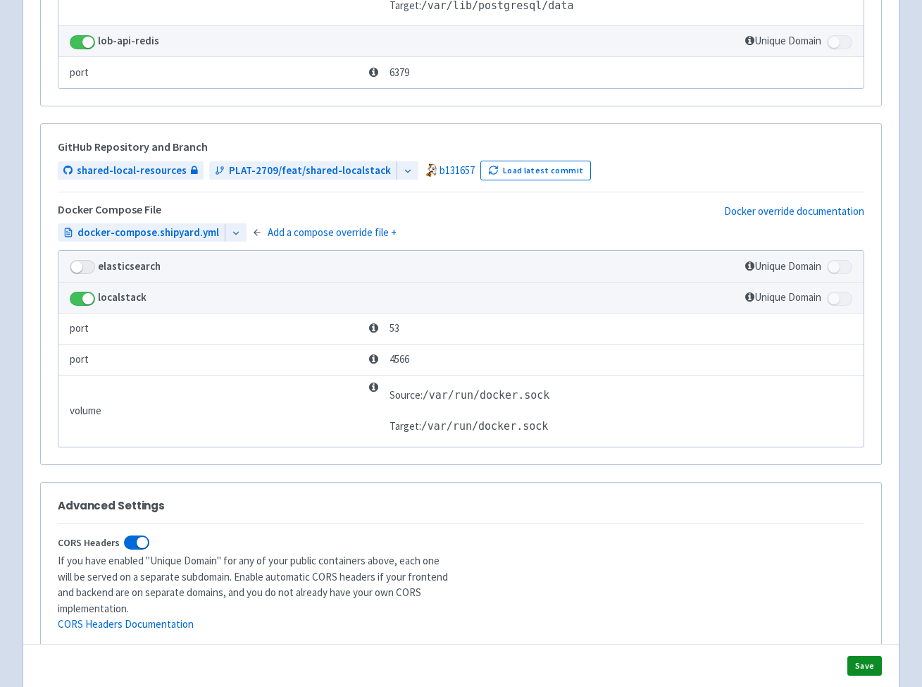
click at [871, 656] on button "Save" at bounding box center [864, 666] width 35 height 20
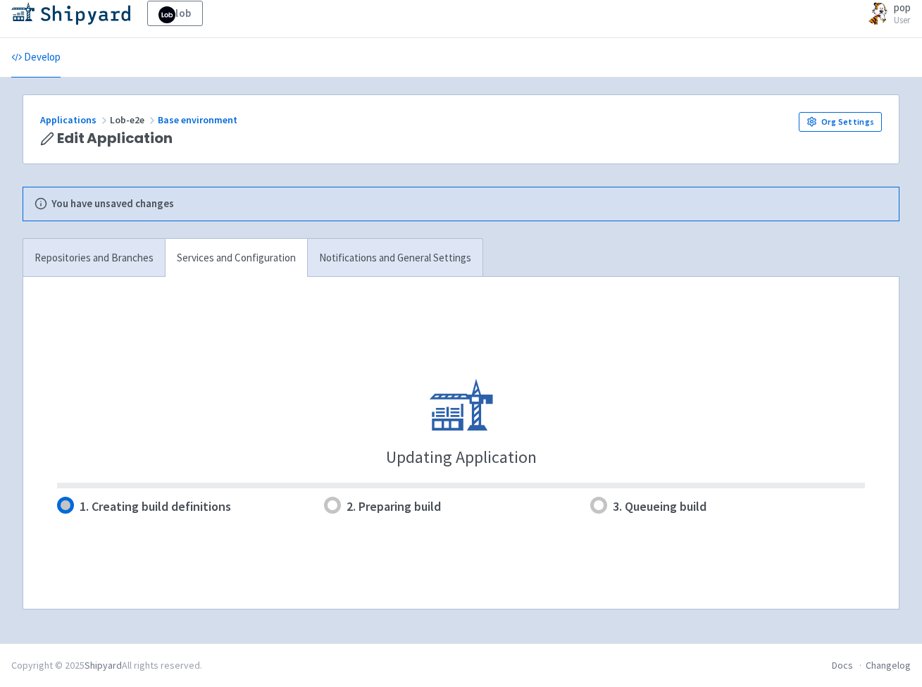
scroll to position [8, 0]
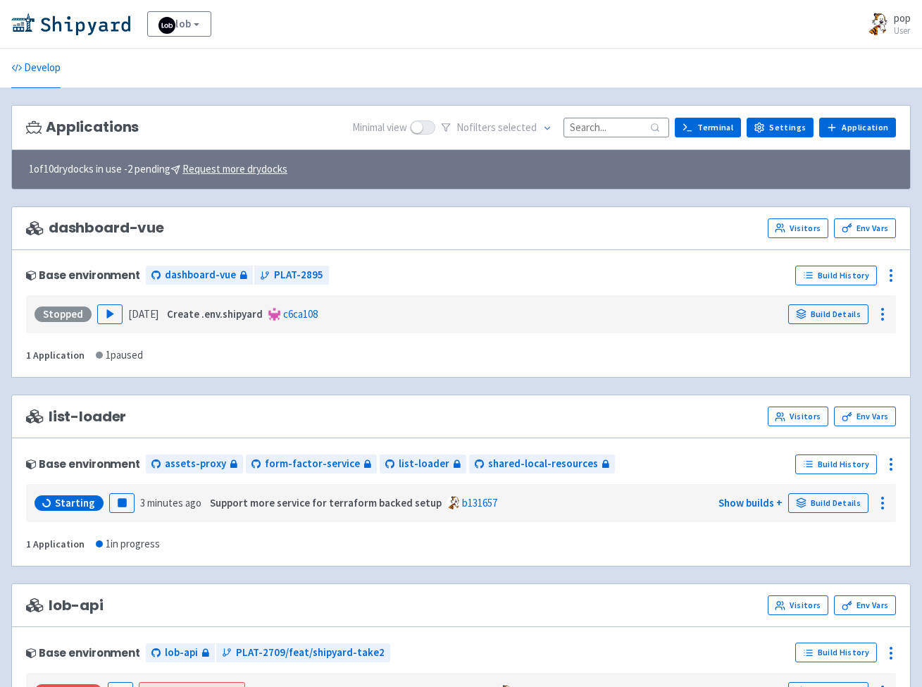
scroll to position [325, 0]
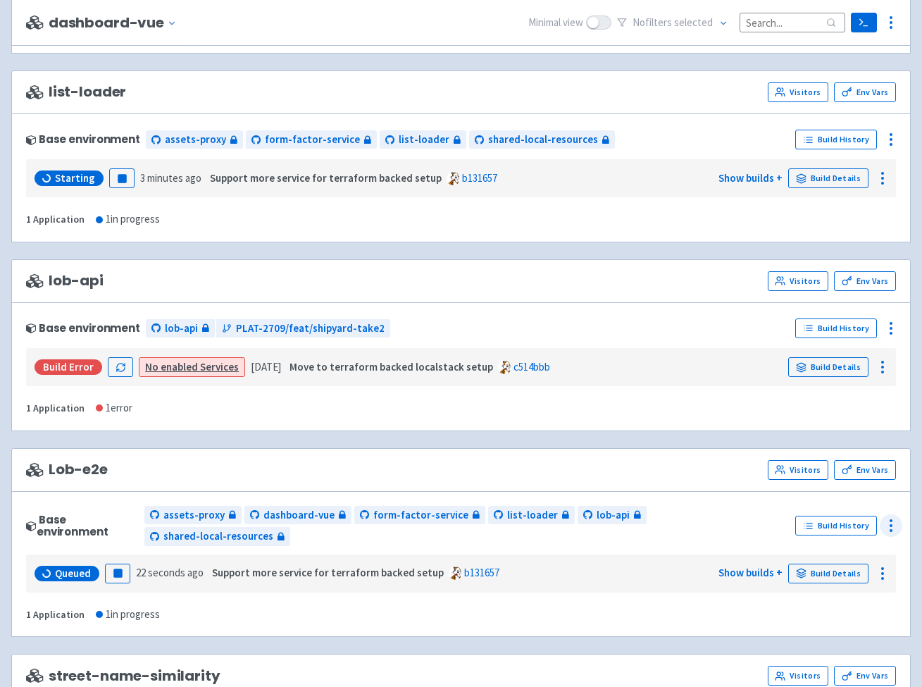
click at [883, 517] on icon at bounding box center [890, 525] width 17 height 17
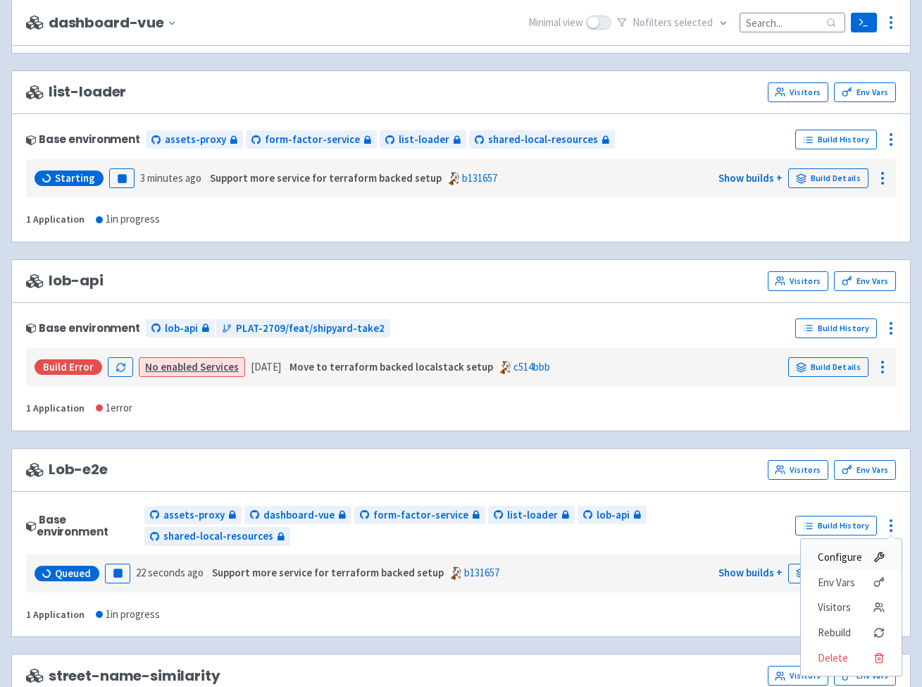
click at [842, 547] on span "Configure" at bounding box center [840, 557] width 44 height 20
click at [87, 470] on span "Lob-e2e" at bounding box center [67, 469] width 82 height 16
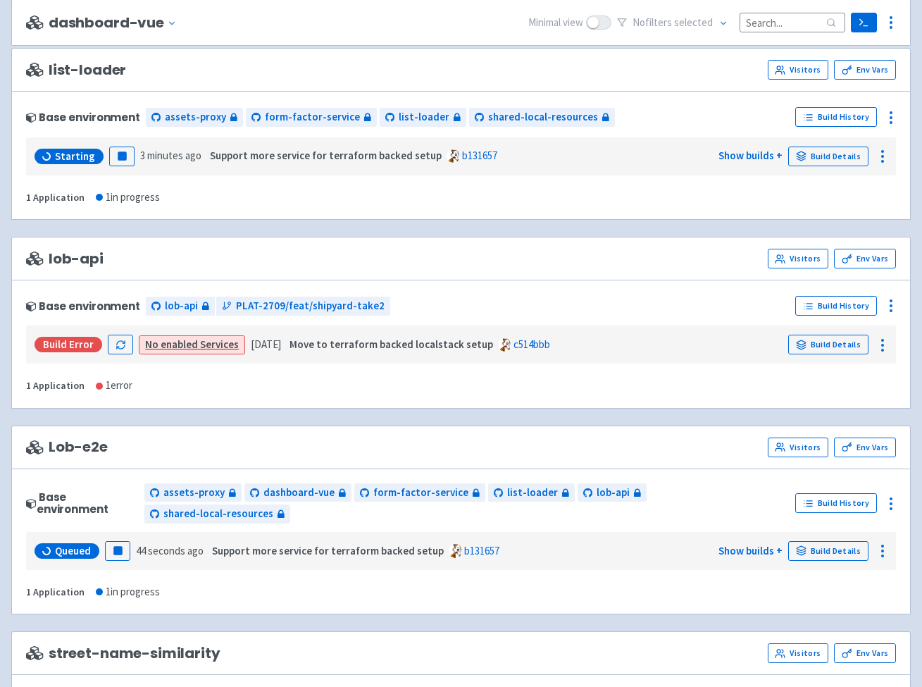
scroll to position [389, 0]
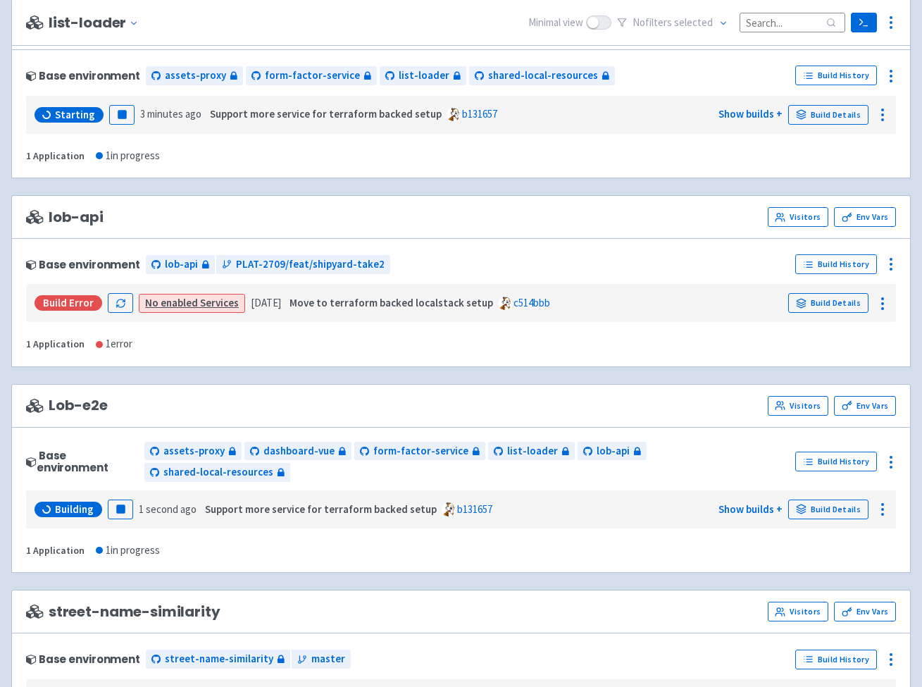
click at [156, 403] on div "Lob-e2e Visitors Env Vars" at bounding box center [461, 406] width 870 height 20
click at [888, 455] on icon at bounding box center [890, 462] width 17 height 17
click at [873, 487] on icon at bounding box center [878, 492] width 11 height 11
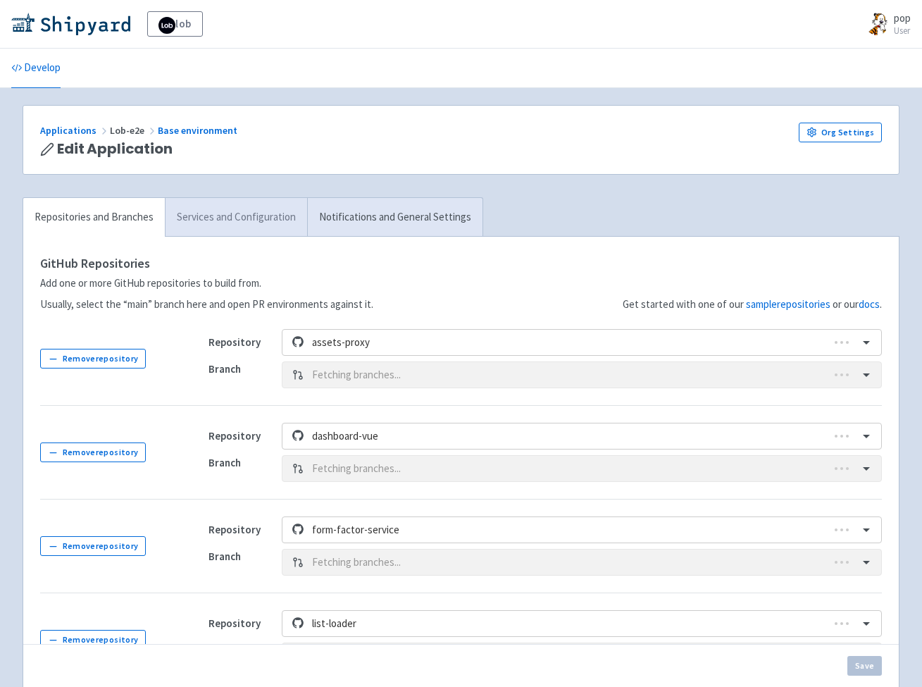
click at [208, 212] on link "Services and Configuration" at bounding box center [236, 217] width 142 height 39
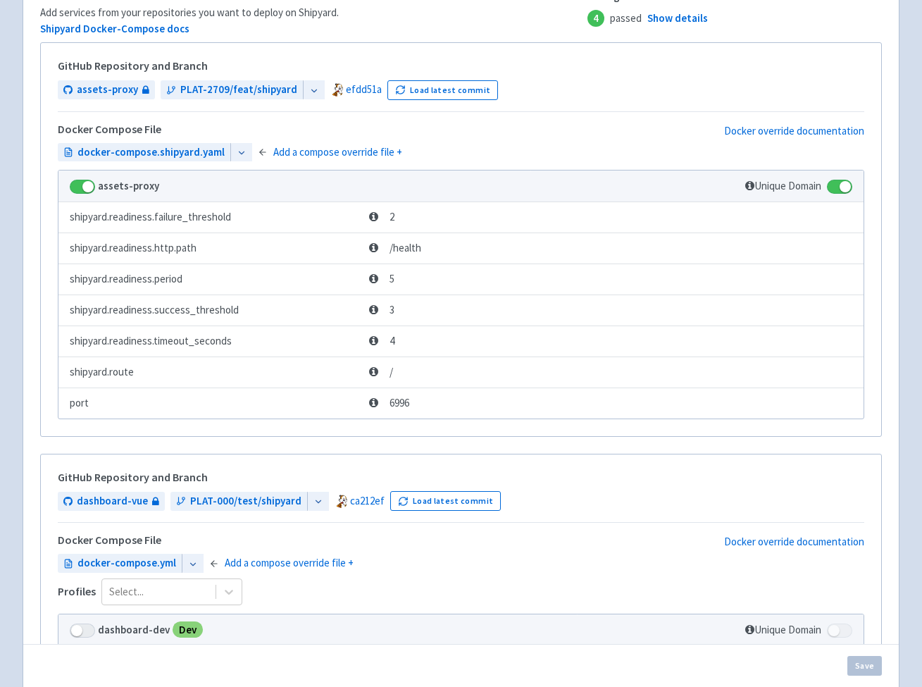
scroll to position [420, 0]
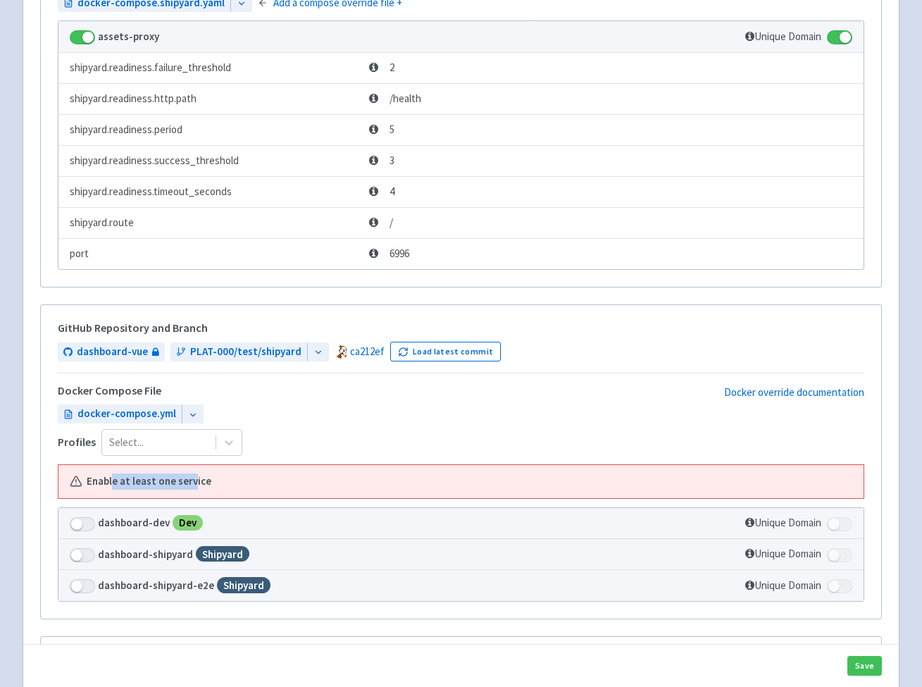
click at [196, 473] on b "Enable at least one service" at bounding box center [149, 481] width 125 height 16
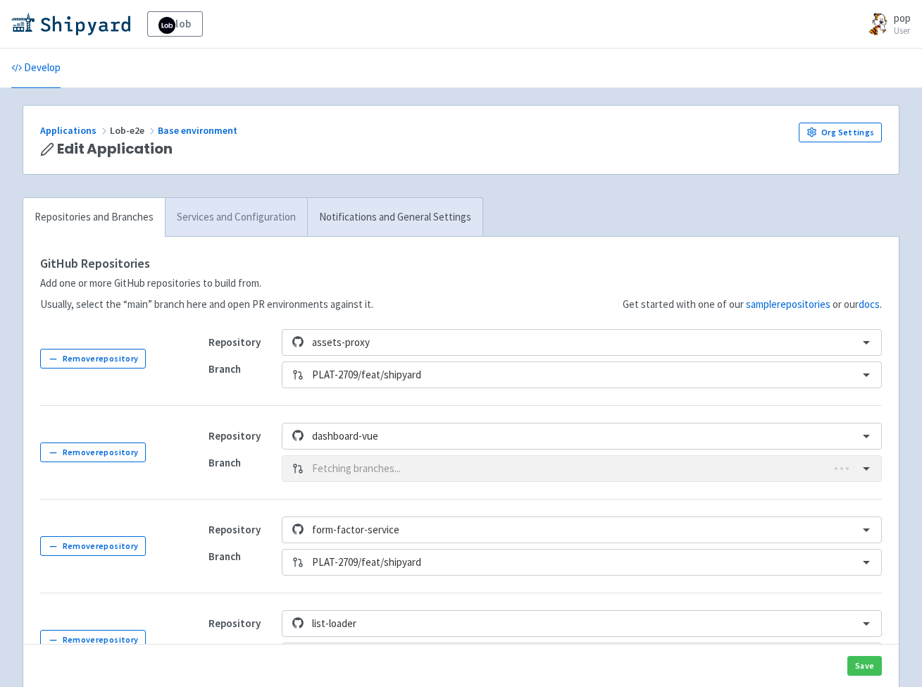
click at [211, 232] on link "Services and Configuration" at bounding box center [236, 217] width 142 height 39
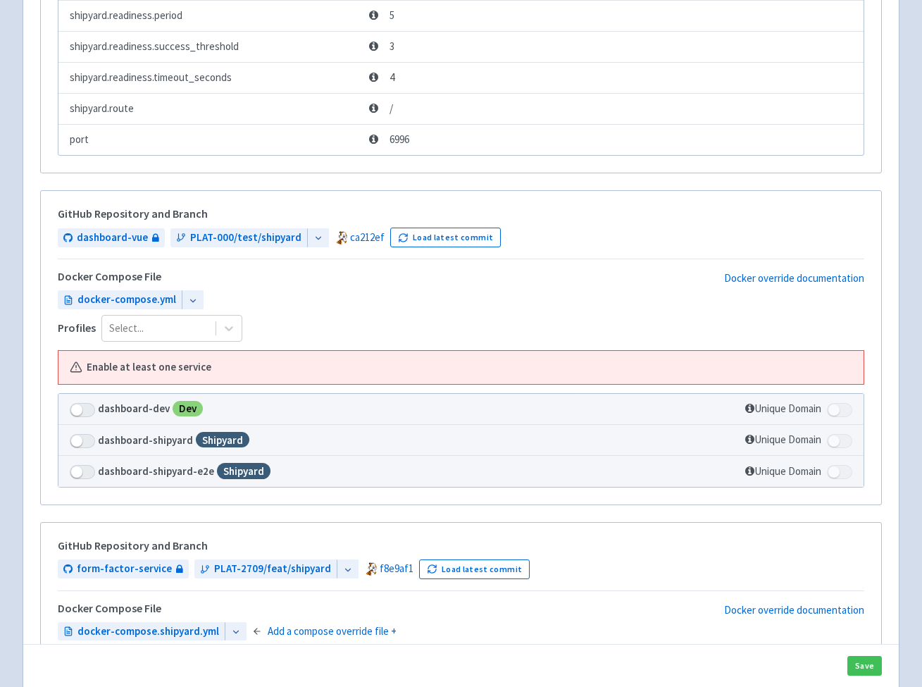
scroll to position [674, 0]
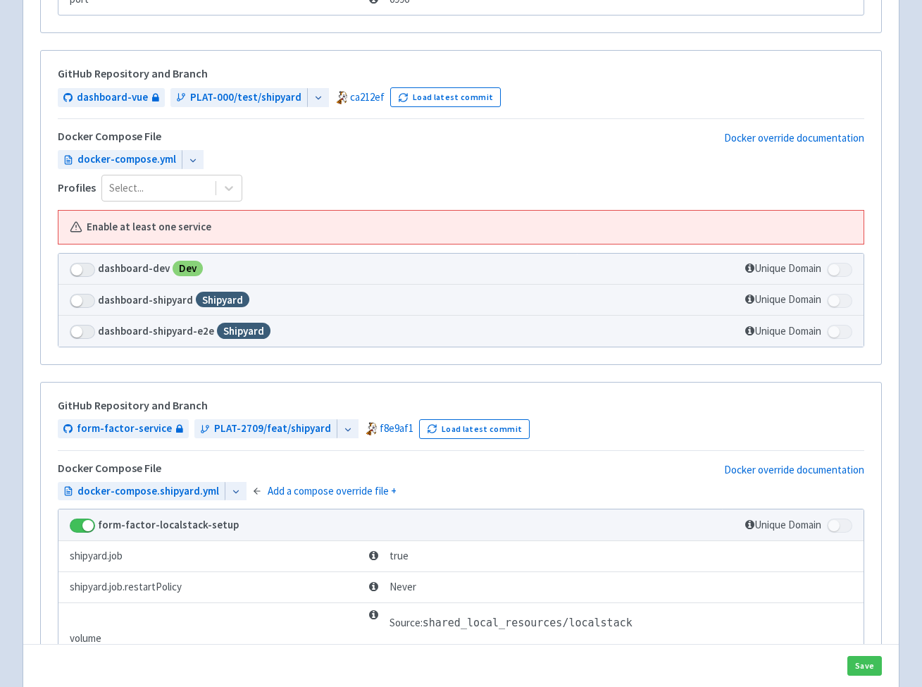
click at [81, 328] on span at bounding box center [82, 332] width 25 height 14
click at [79, 328] on input "checkbox" at bounding box center [74, 327] width 9 height 9
checkbox input "true"
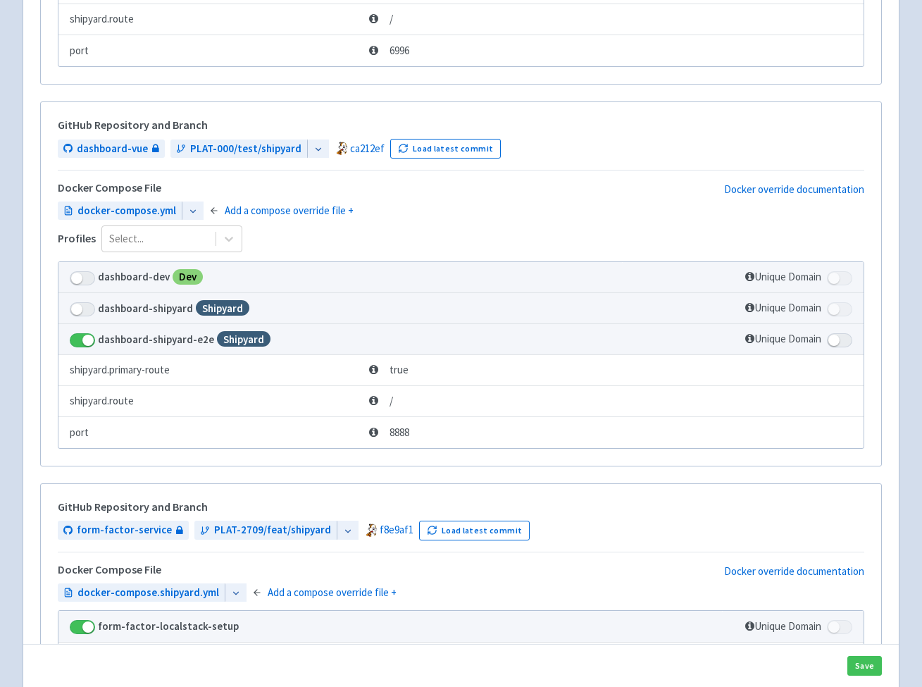
click at [835, 335] on span at bounding box center [839, 340] width 25 height 14
click at [835, 335] on input "checkbox" at bounding box center [831, 335] width 9 height 9
checkbox input "true"
click at [866, 666] on button "Save" at bounding box center [864, 666] width 35 height 20
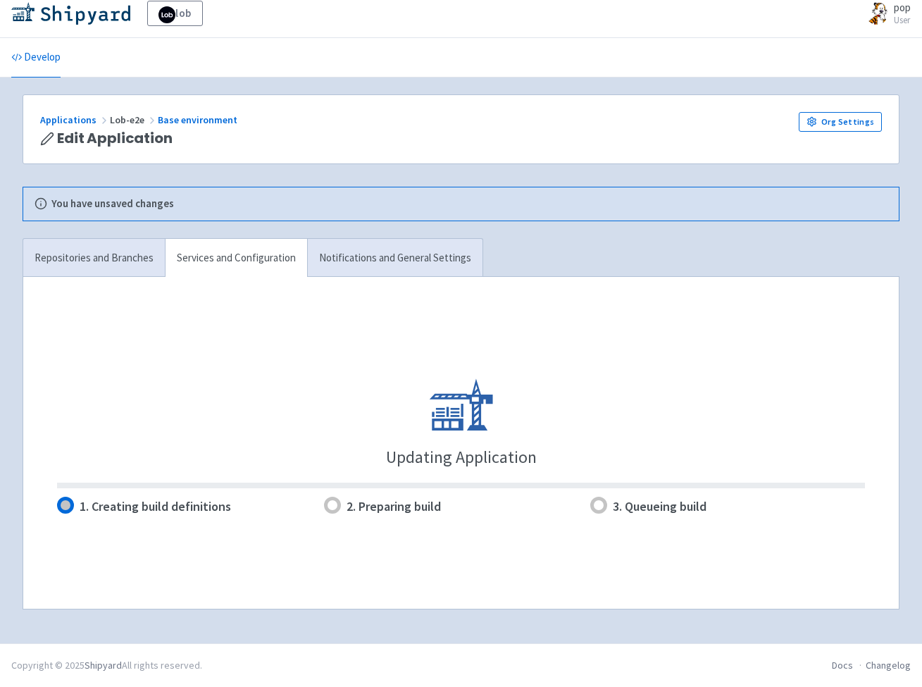
scroll to position [8, 0]
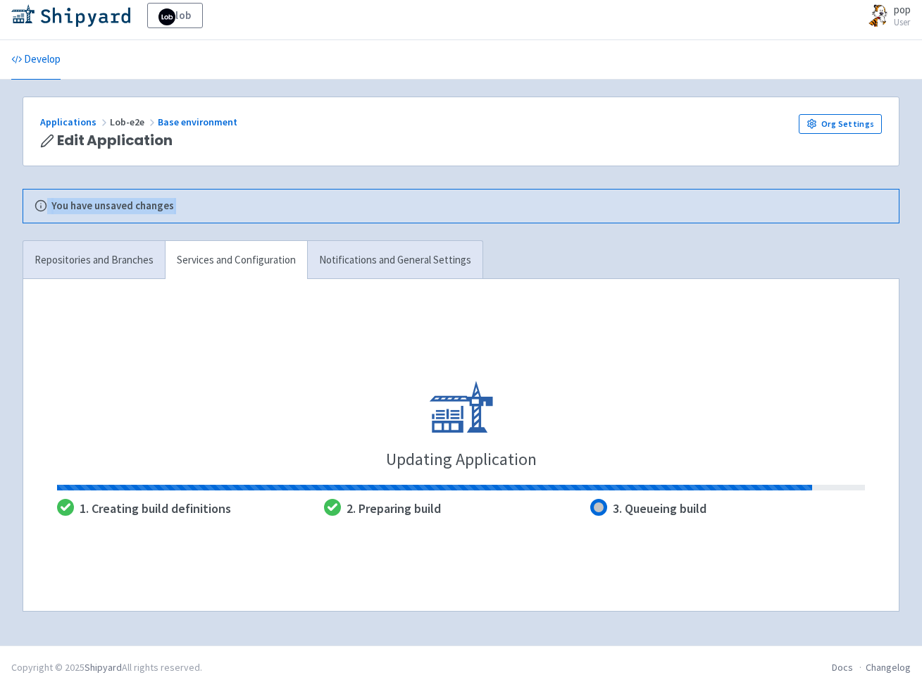
drag, startPoint x: 39, startPoint y: 206, endPoint x: 210, endPoint y: 210, distance: 170.5
click at [210, 210] on div "You have unsaved changes" at bounding box center [461, 206] width 853 height 16
click at [199, 190] on div "You have unsaved changes" at bounding box center [460, 205] width 875 height 33
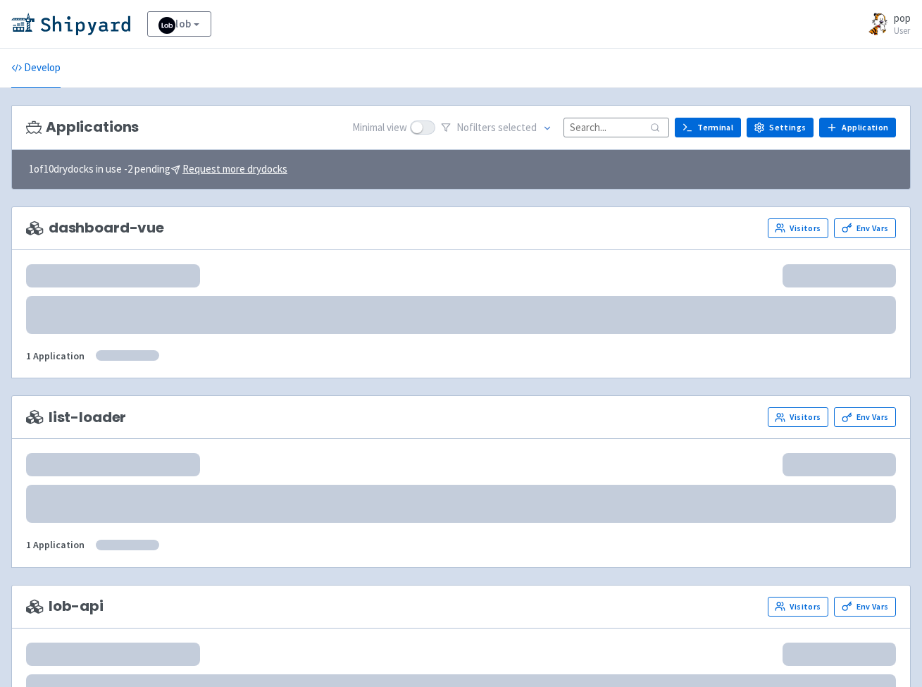
scroll to position [521, 0]
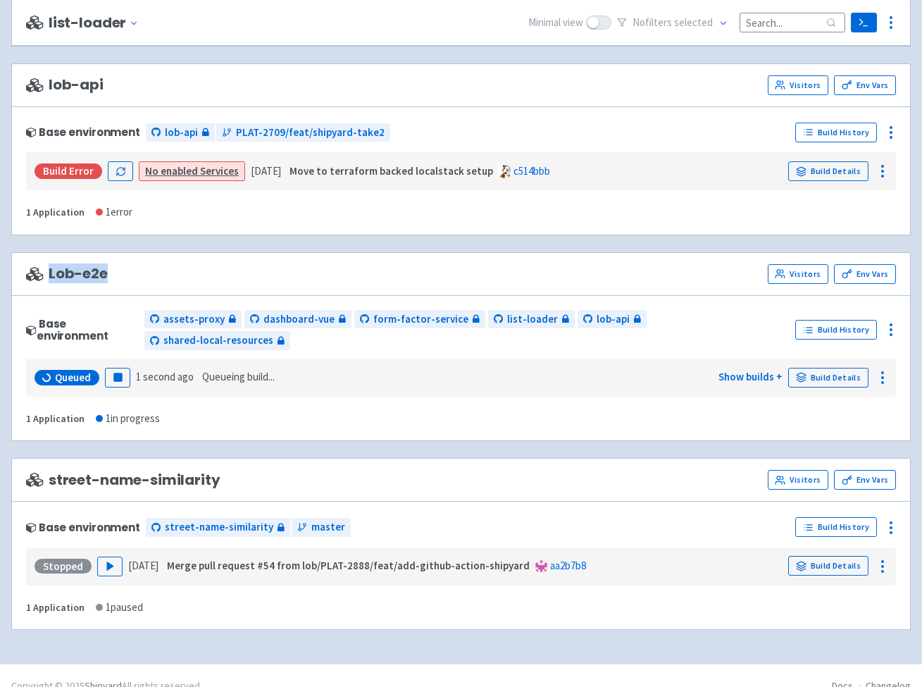
drag, startPoint x: 56, startPoint y: 271, endPoint x: 160, endPoint y: 275, distance: 104.3
click at [160, 275] on div "Lob-e2e Visitors Env Vars" at bounding box center [461, 274] width 870 height 20
click at [889, 321] on icon at bounding box center [890, 329] width 17 height 17
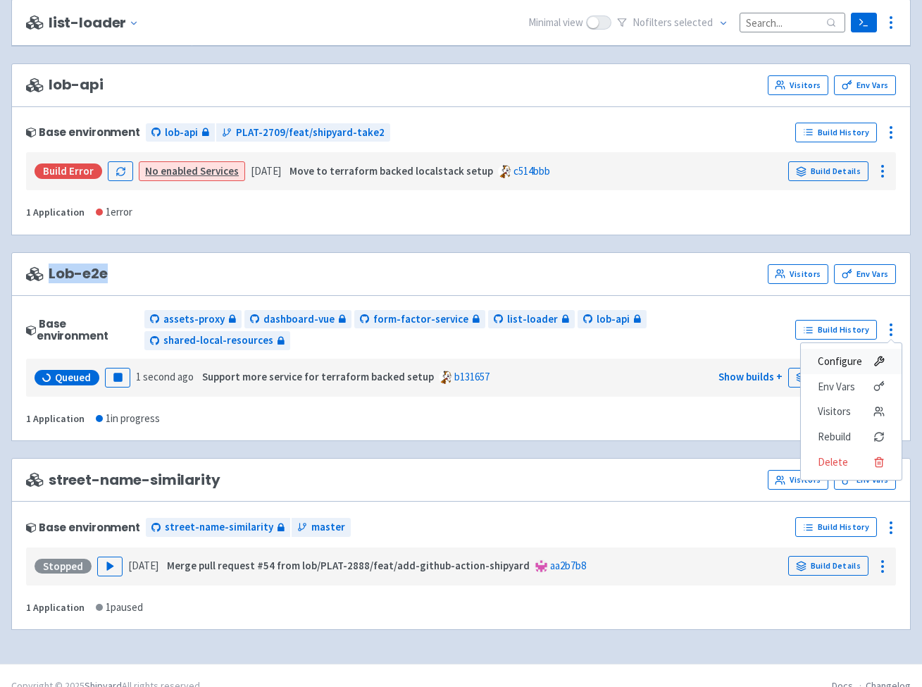
click at [854, 351] on span "Configure" at bounding box center [840, 361] width 44 height 20
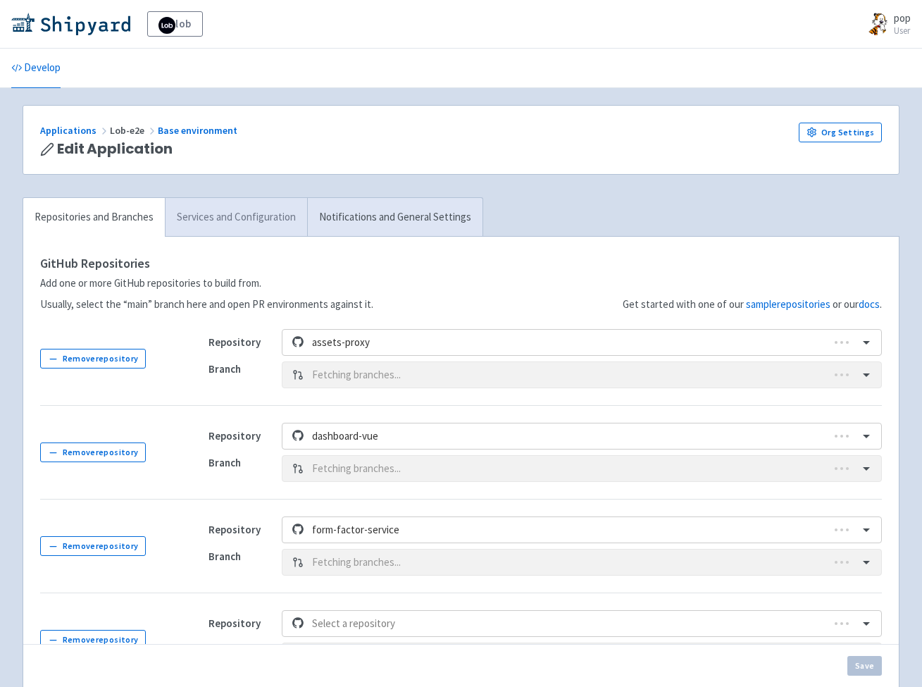
click at [195, 223] on link "Services and Configuration" at bounding box center [236, 217] width 142 height 39
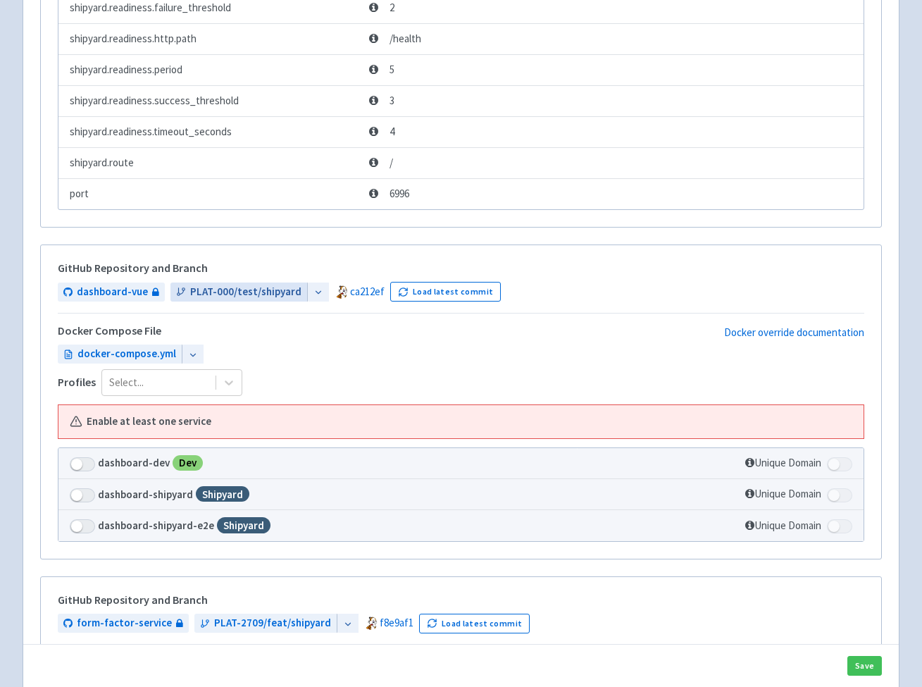
scroll to position [504, 0]
